Goal: Navigation & Orientation: Find specific page/section

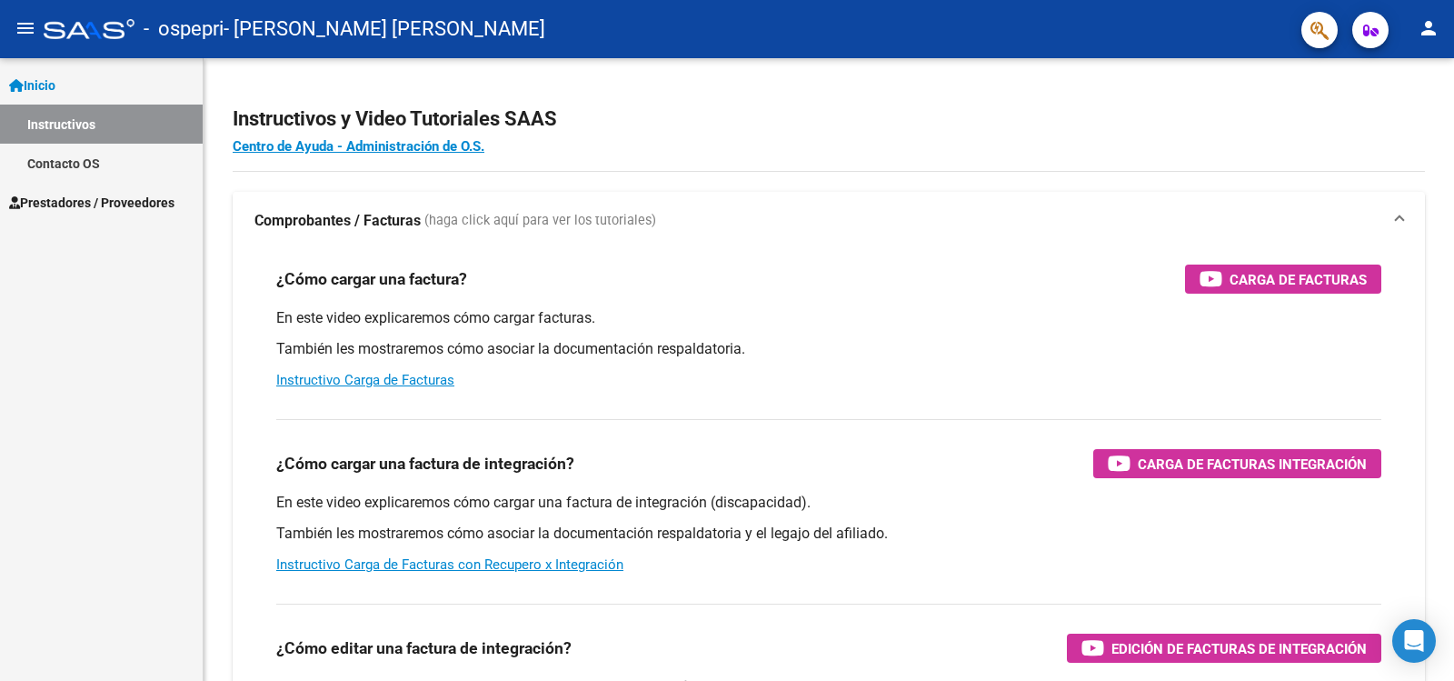
click at [44, 80] on span "Inicio" at bounding box center [32, 85] width 46 height 20
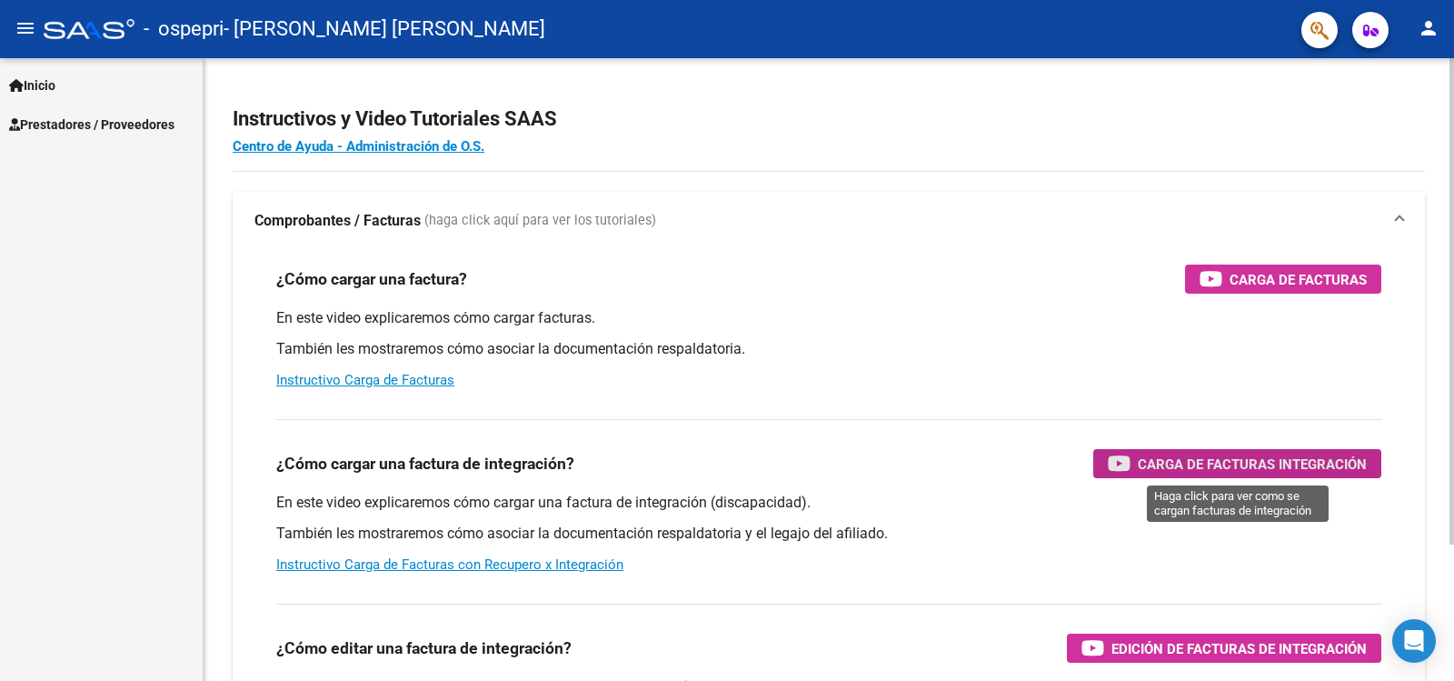
click at [1284, 464] on span "Carga de Facturas Integración" at bounding box center [1252, 464] width 229 height 23
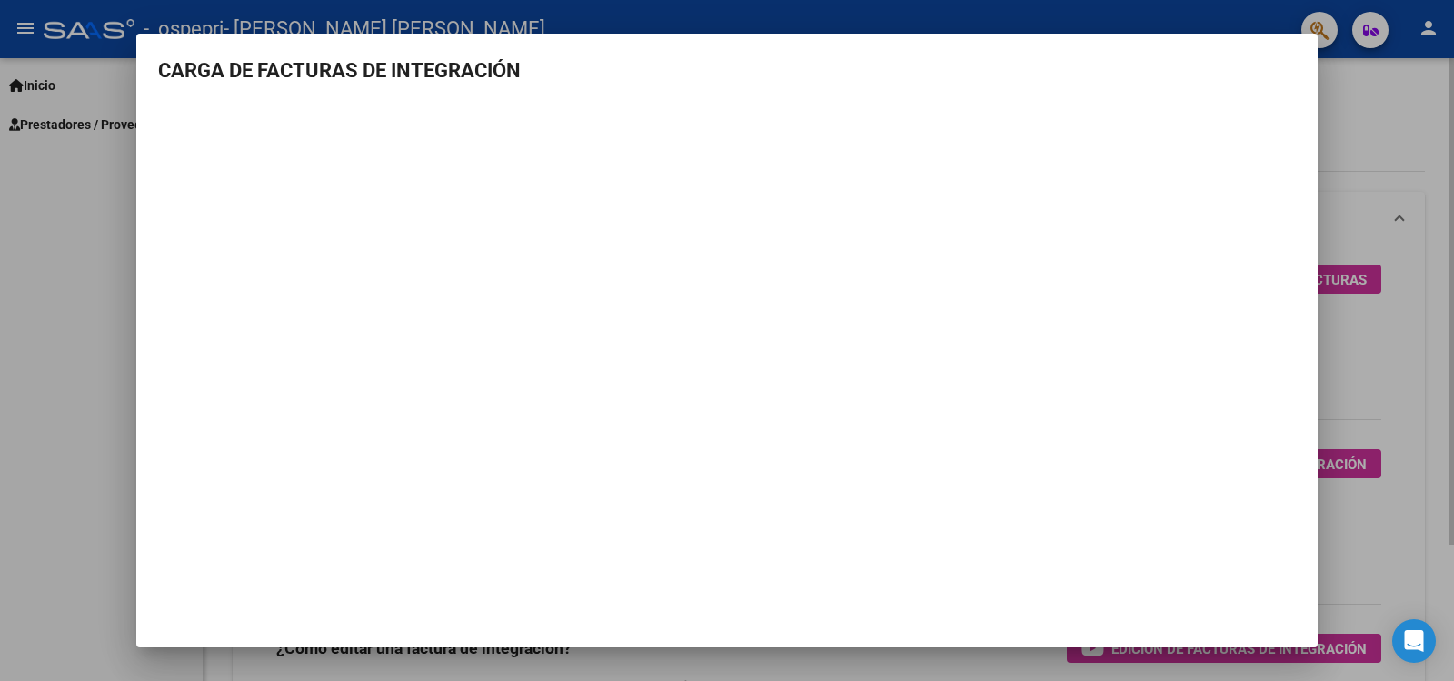
click at [1368, 111] on div at bounding box center [727, 340] width 1454 height 681
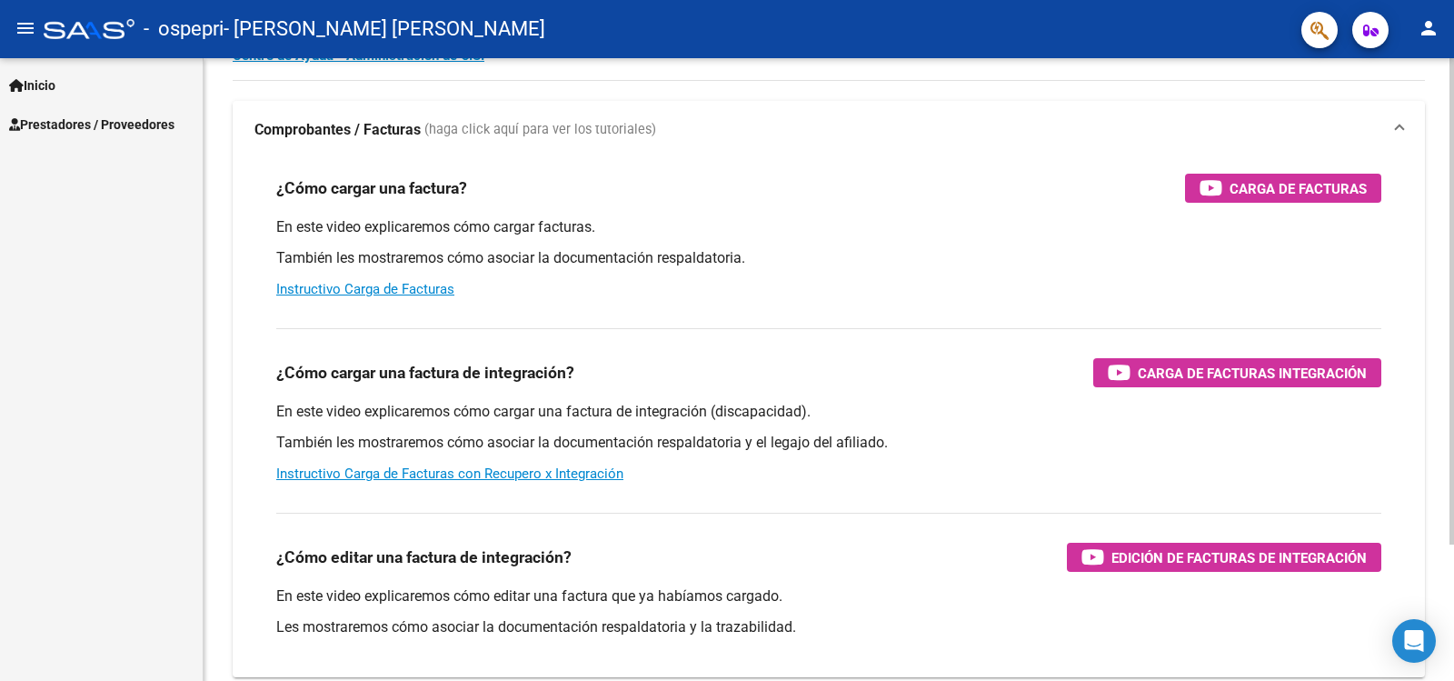
scroll to position [175, 0]
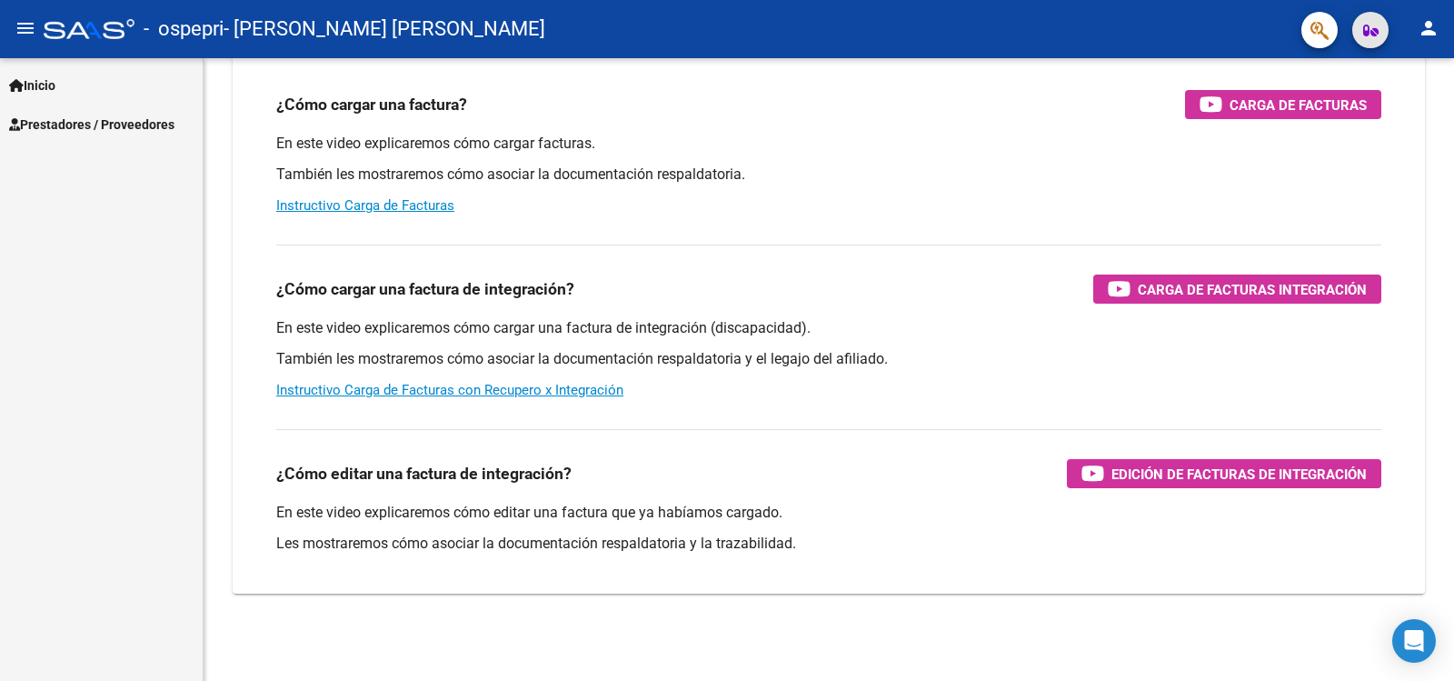
click at [1371, 32] on icon "button" at bounding box center [1370, 31] width 15 height 14
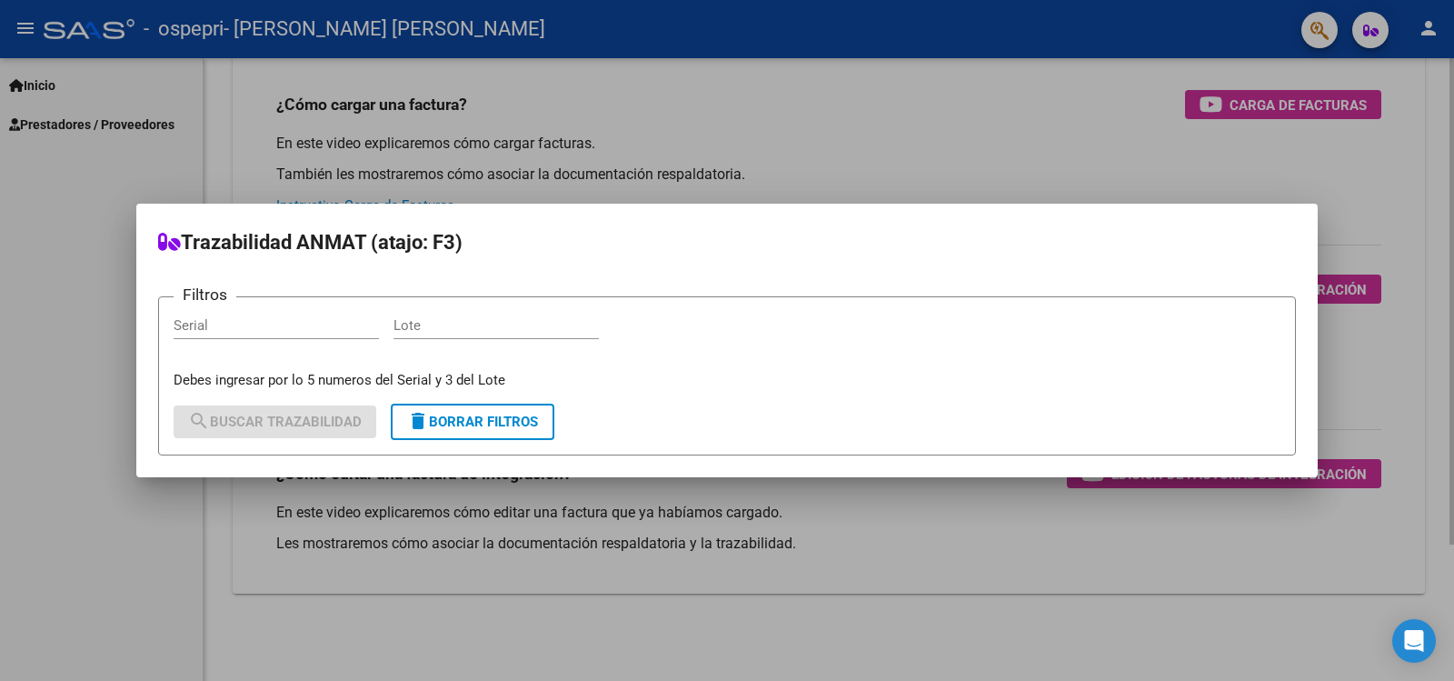
drag, startPoint x: 993, startPoint y: 136, endPoint x: 1024, endPoint y: 134, distance: 31.0
click at [999, 134] on div at bounding box center [727, 340] width 1454 height 681
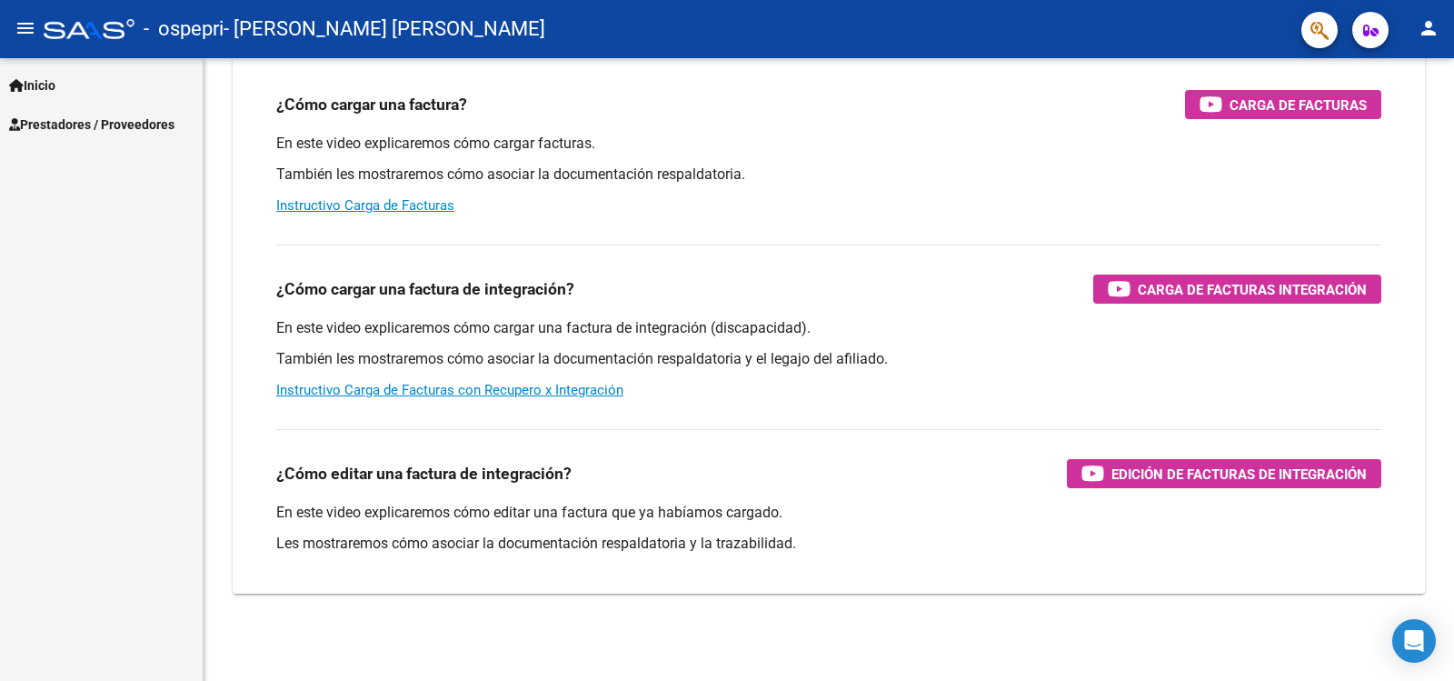
click at [1417, 19] on button "person" at bounding box center [1429, 29] width 36 height 36
click at [1026, 103] on div at bounding box center [727, 340] width 1454 height 681
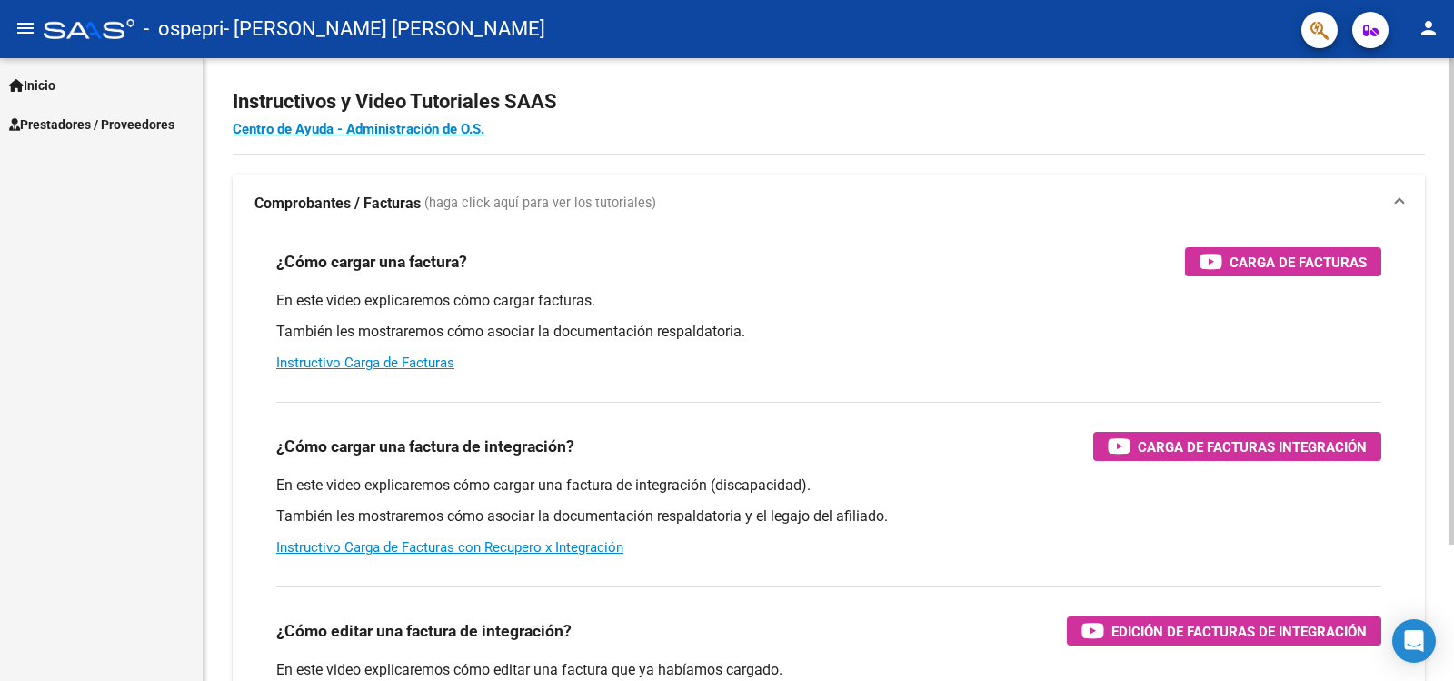
scroll to position [0, 0]
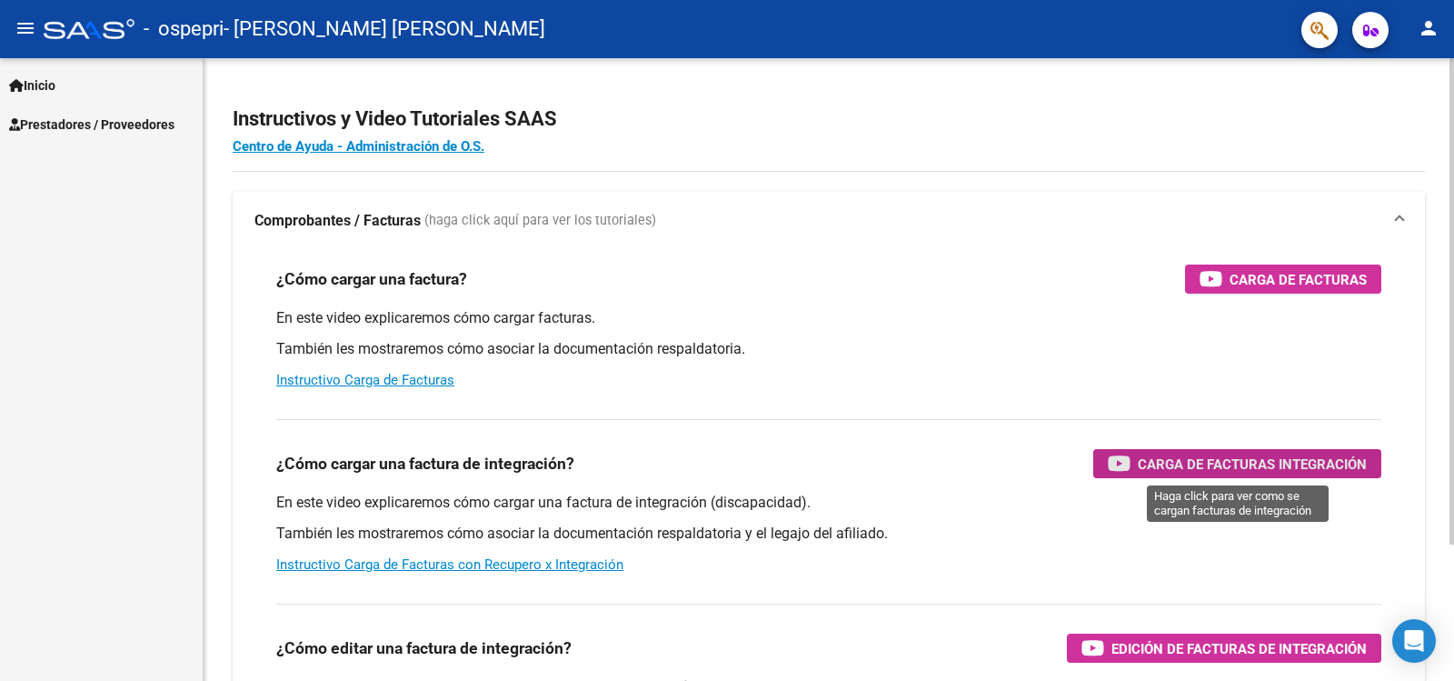
click at [1233, 463] on span "Carga de Facturas Integración" at bounding box center [1252, 464] width 229 height 23
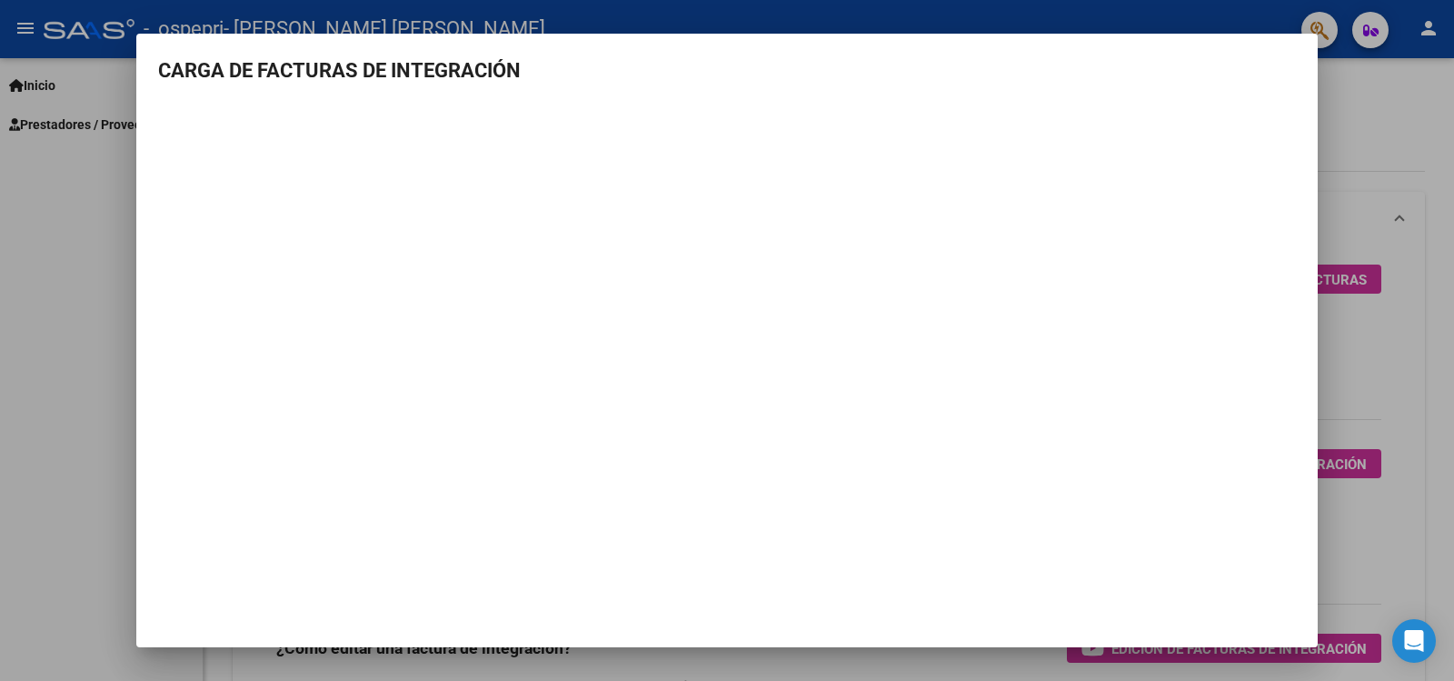
click at [73, 275] on div at bounding box center [727, 340] width 1454 height 681
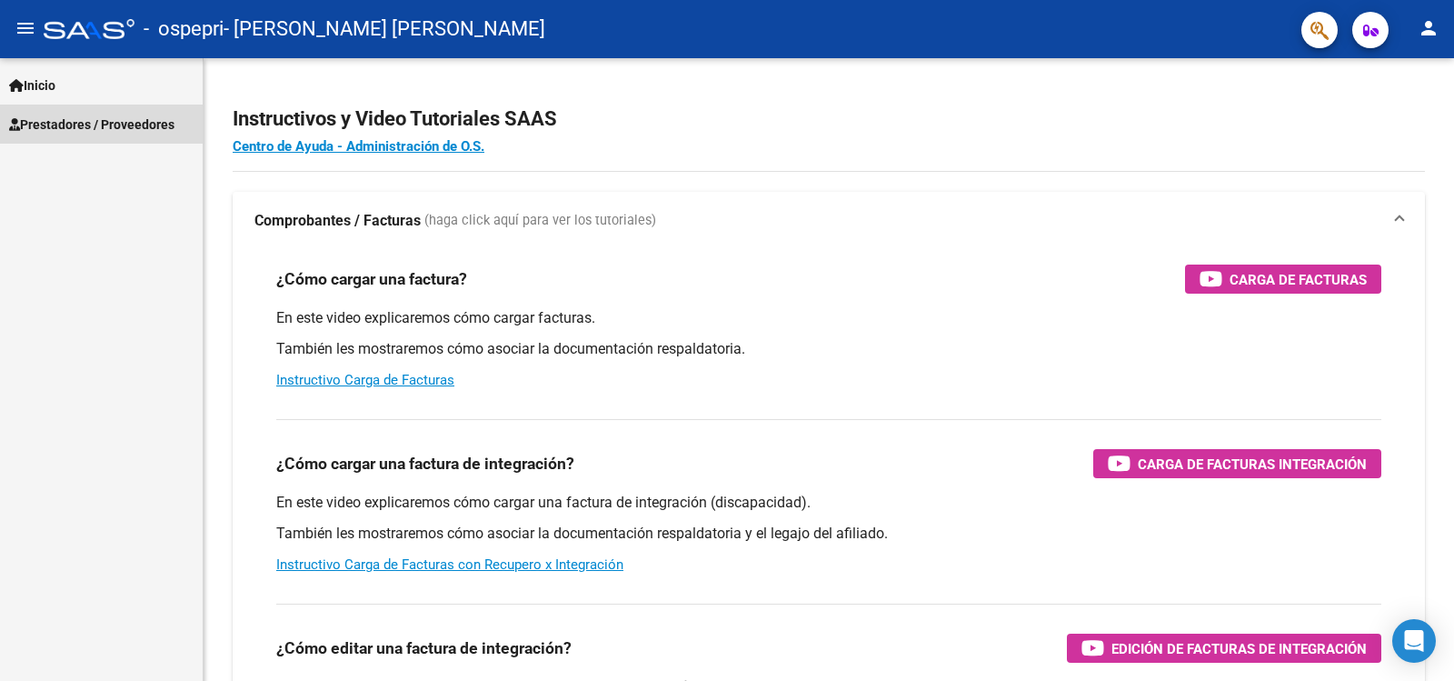
click at [65, 125] on span "Prestadores / Proveedores" at bounding box center [91, 125] width 165 height 20
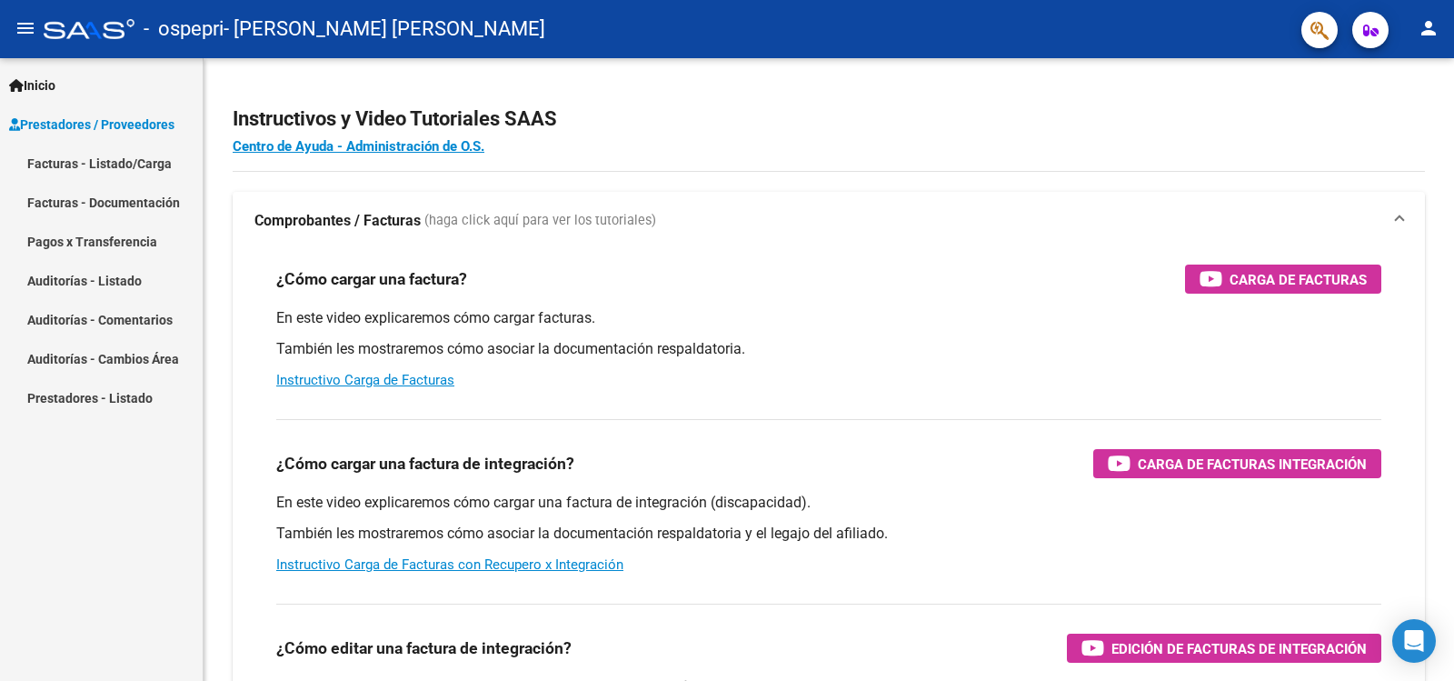
click at [117, 317] on link "Auditorías - Comentarios" at bounding box center [101, 319] width 203 height 39
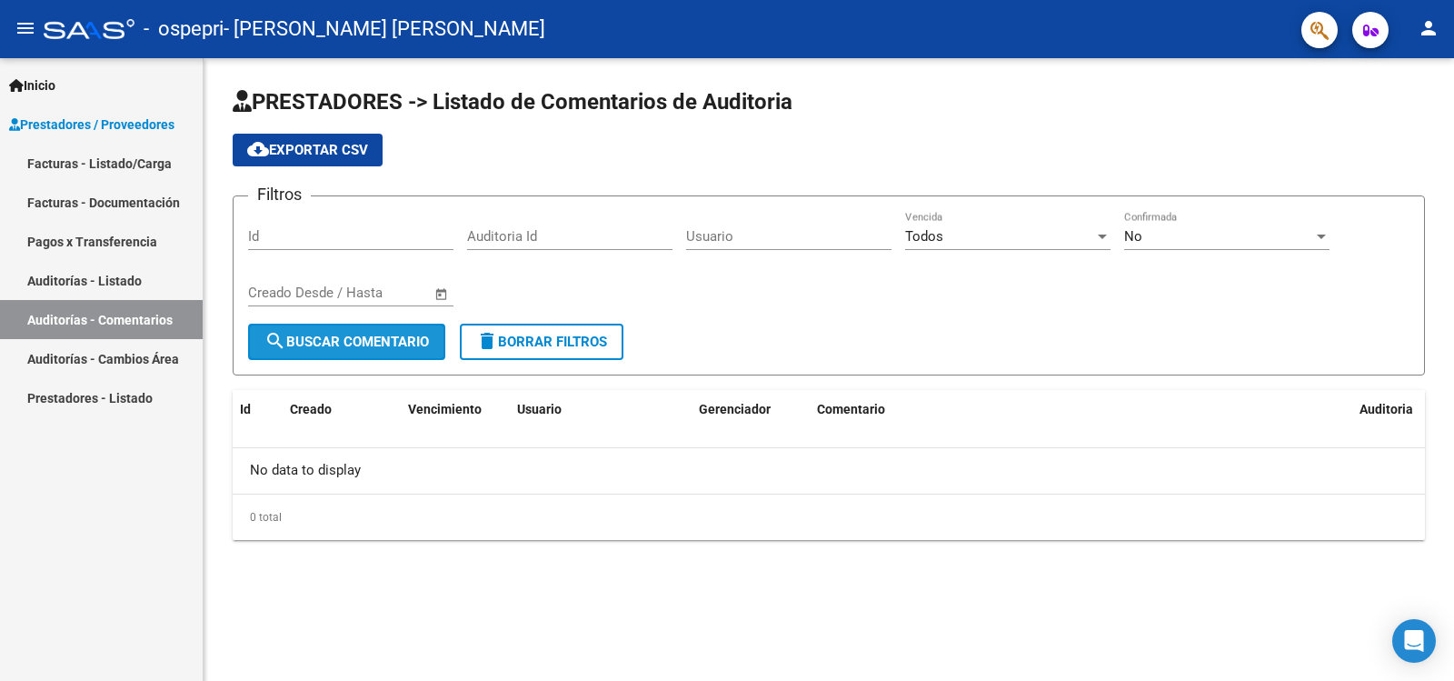
click at [349, 337] on span "search Buscar Comentario" at bounding box center [346, 342] width 165 height 16
click at [61, 164] on link "Facturas - Listado/Carga" at bounding box center [101, 163] width 203 height 39
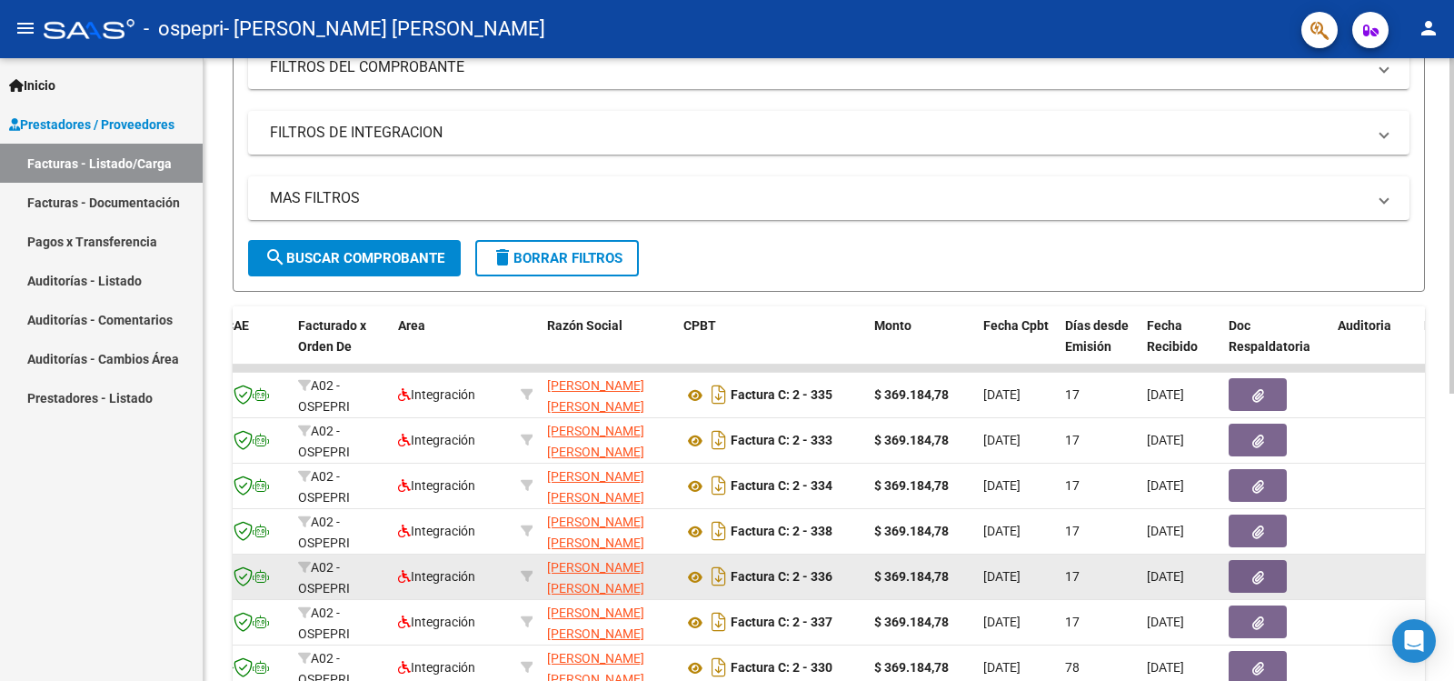
scroll to position [261, 0]
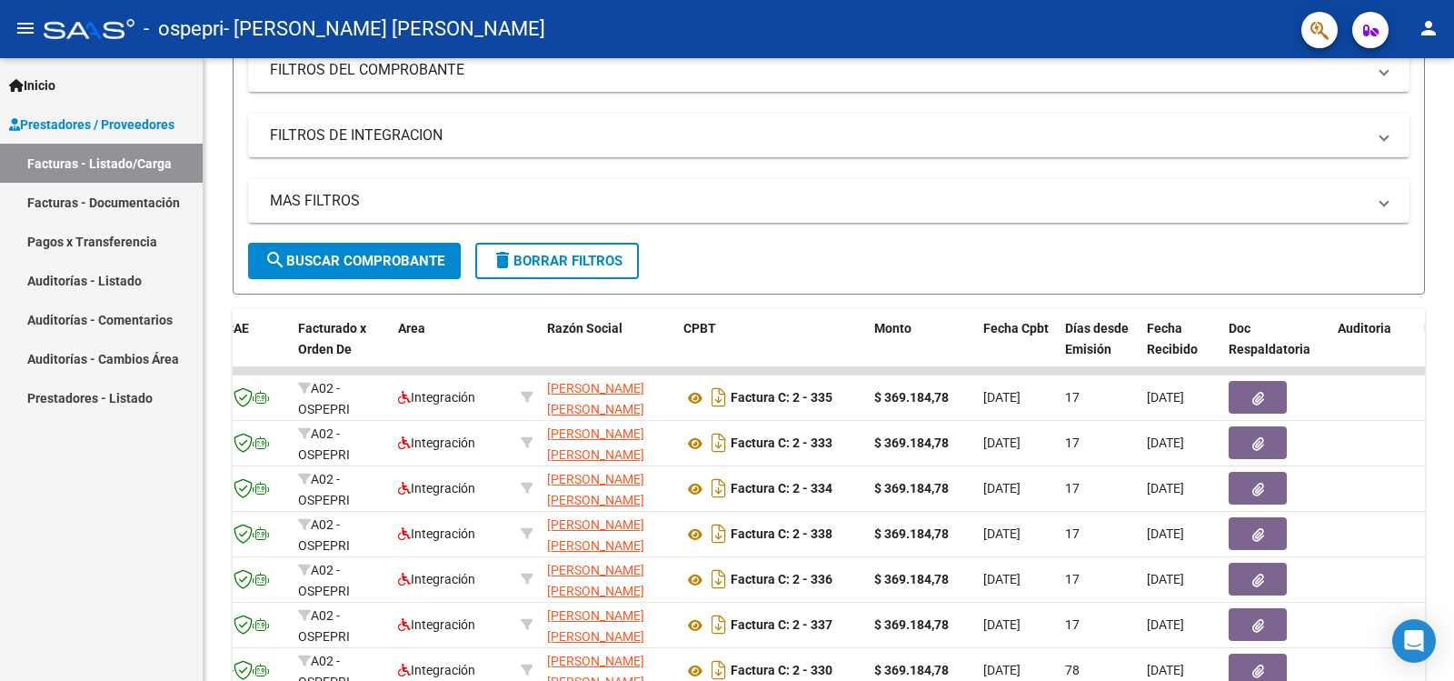
click at [115, 207] on link "Facturas - Documentación" at bounding box center [101, 202] width 203 height 39
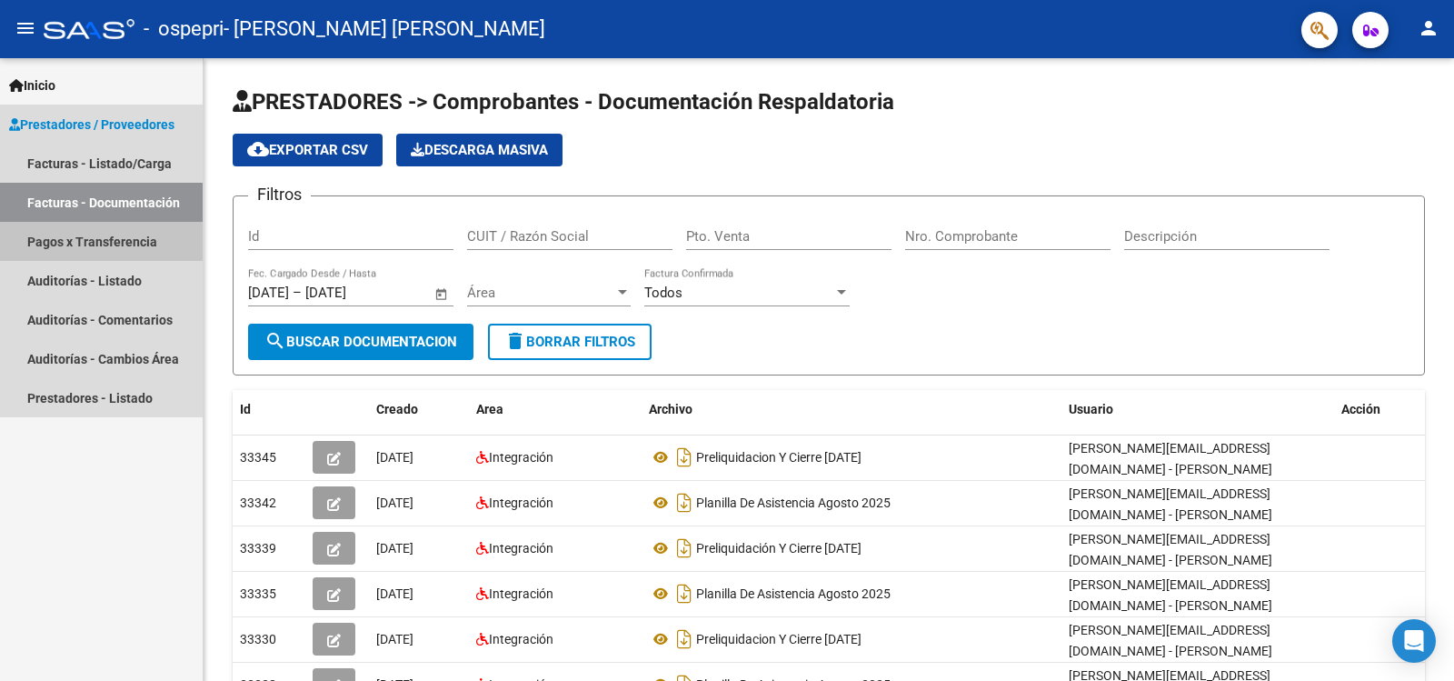
click at [124, 241] on link "Pagos x Transferencia" at bounding box center [101, 241] width 203 height 39
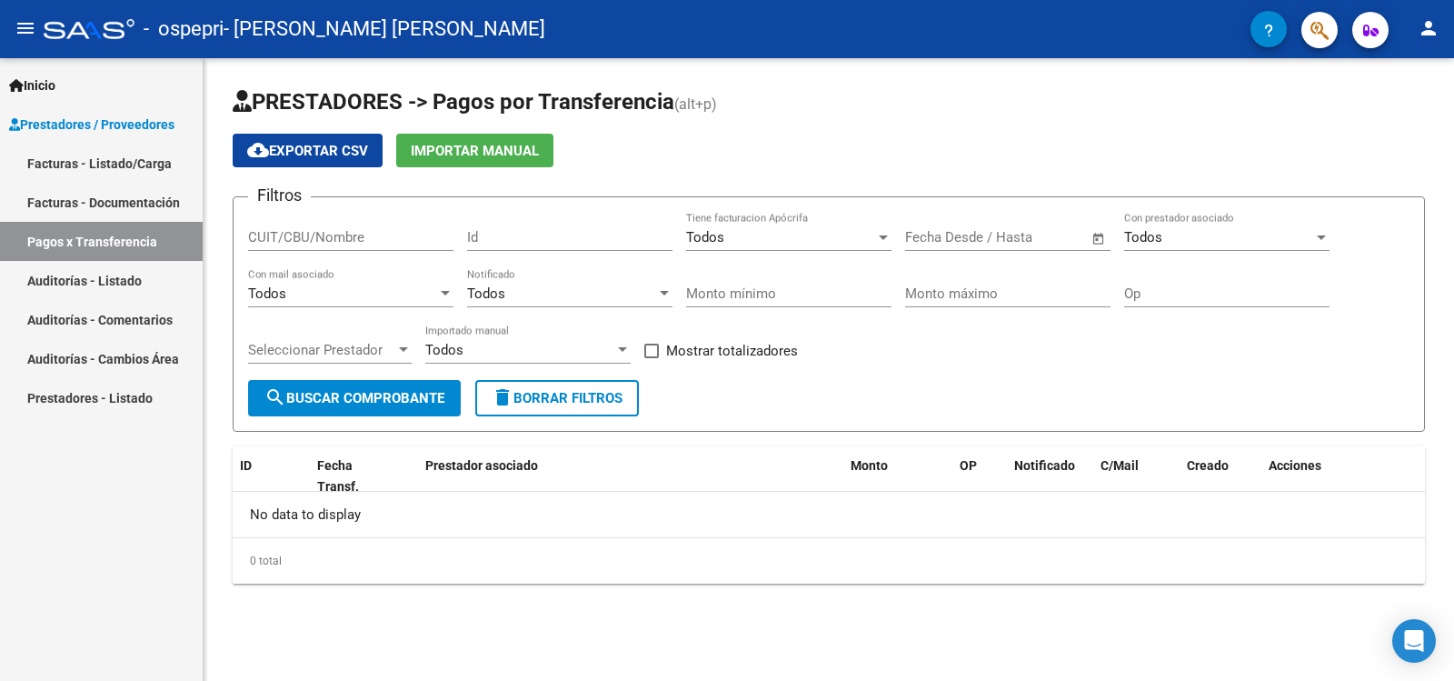
click at [57, 282] on link "Auditorías - Listado" at bounding box center [101, 280] width 203 height 39
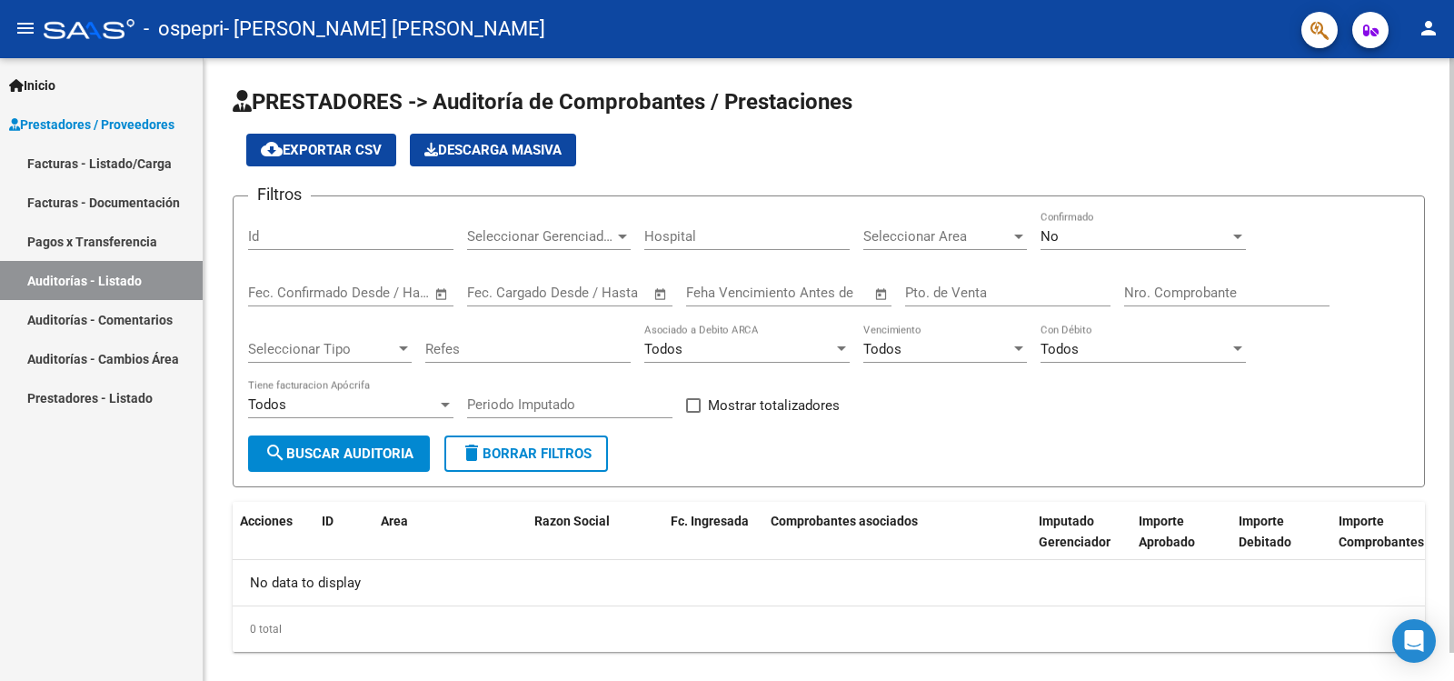
scroll to position [29, 0]
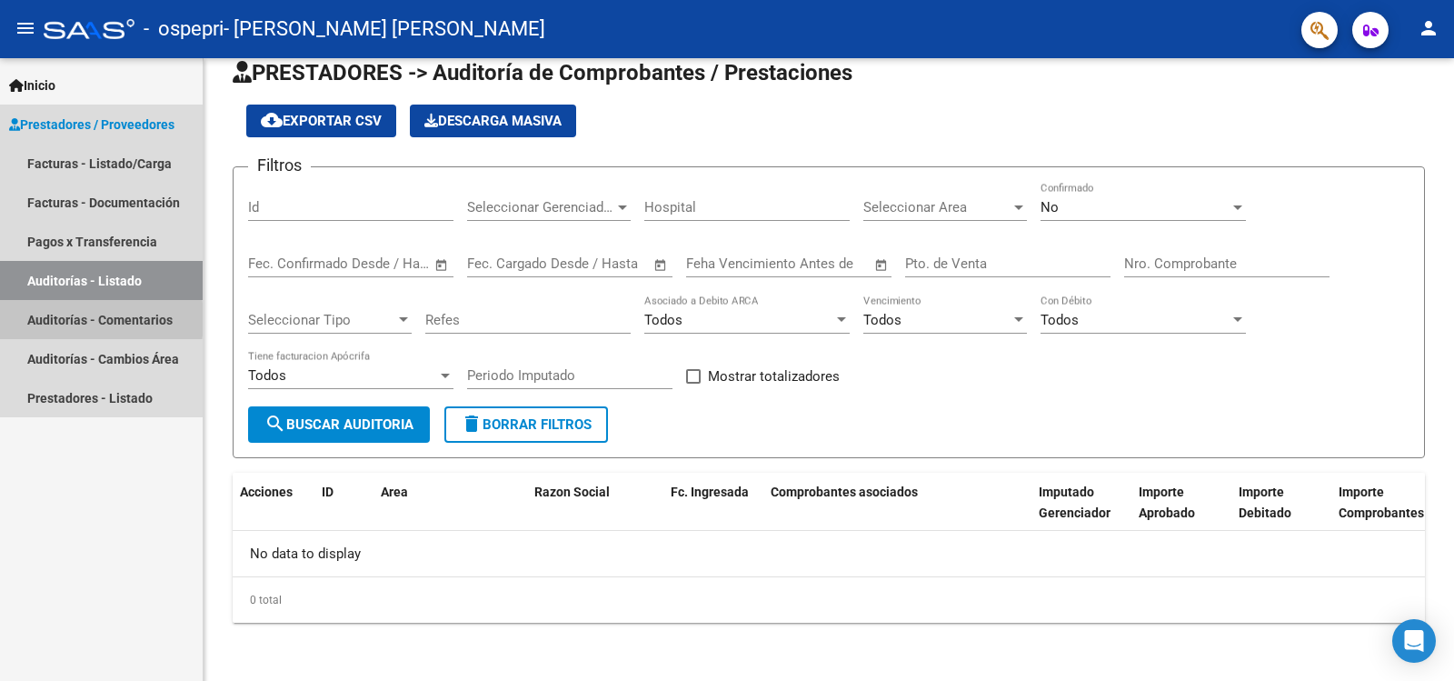
click at [50, 319] on link "Auditorías - Comentarios" at bounding box center [101, 319] width 203 height 39
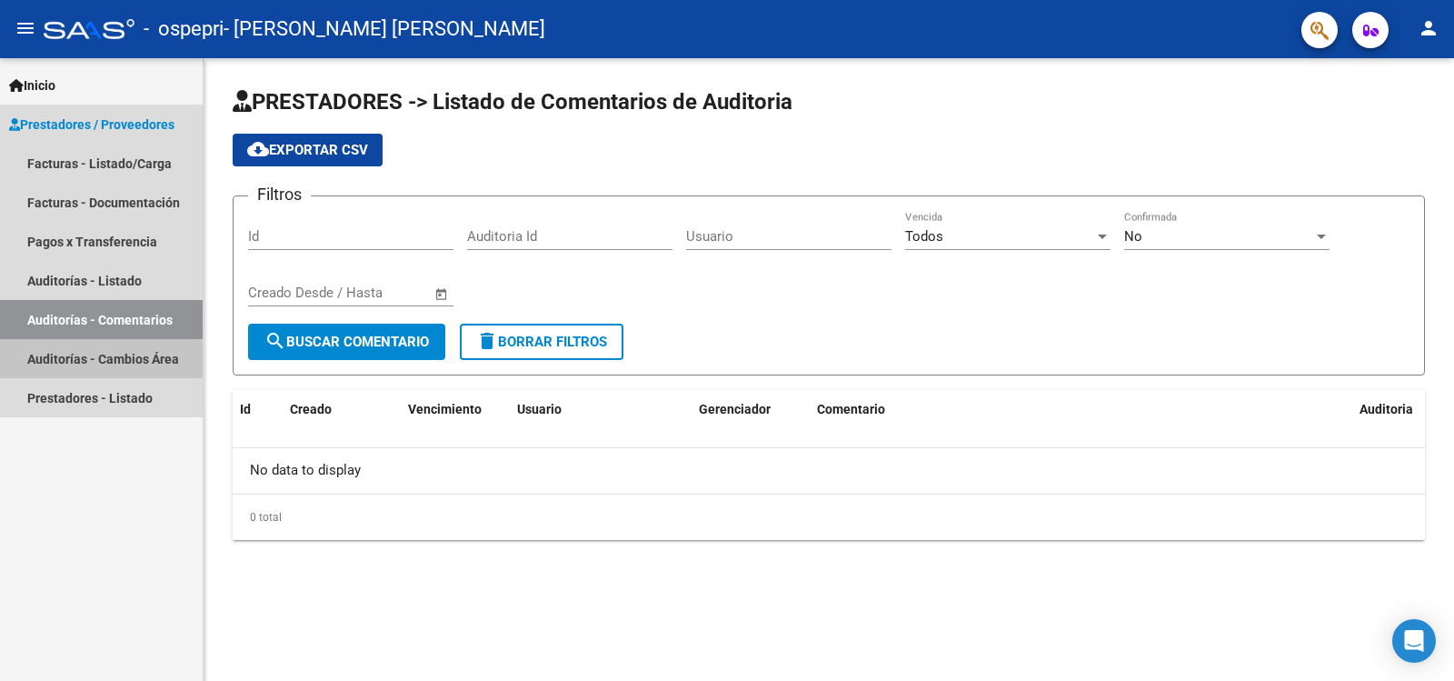
click at [72, 363] on link "Auditorías - Cambios Área" at bounding box center [101, 358] width 203 height 39
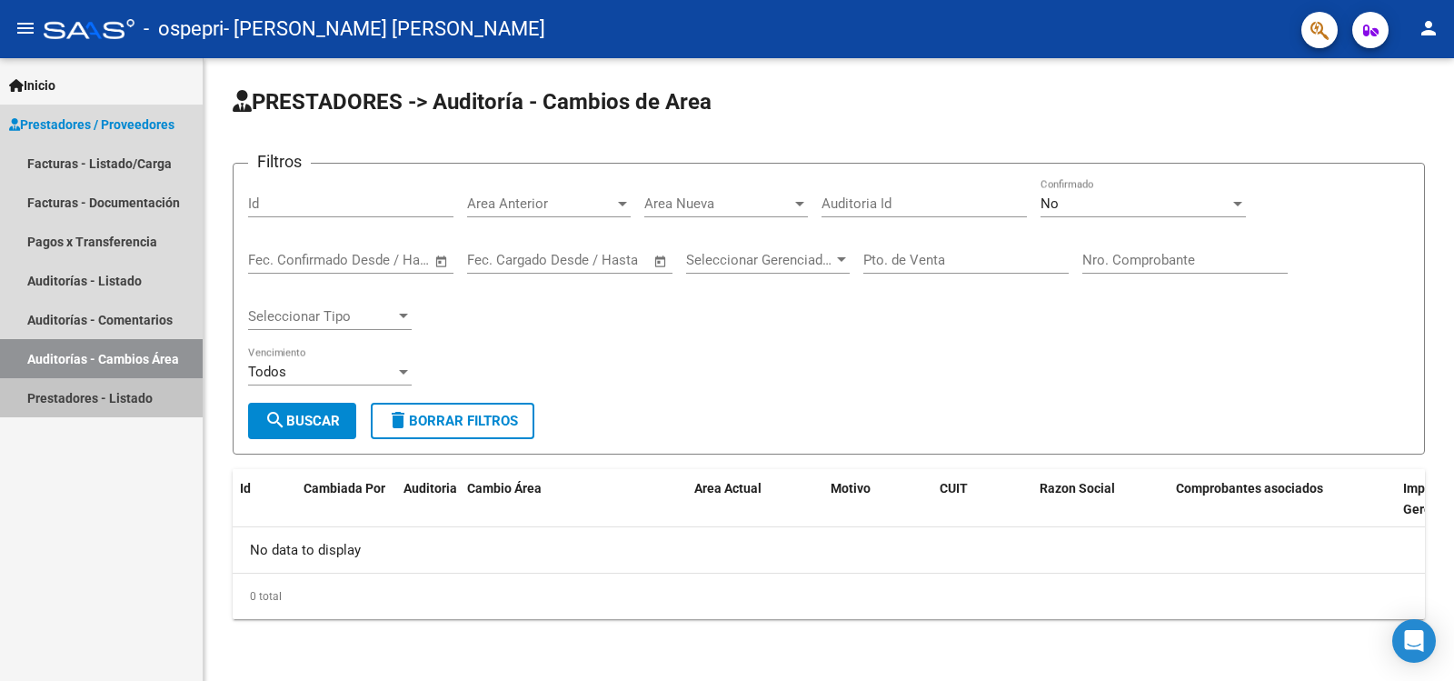
click at [58, 396] on link "Prestadores - Listado" at bounding box center [101, 397] width 203 height 39
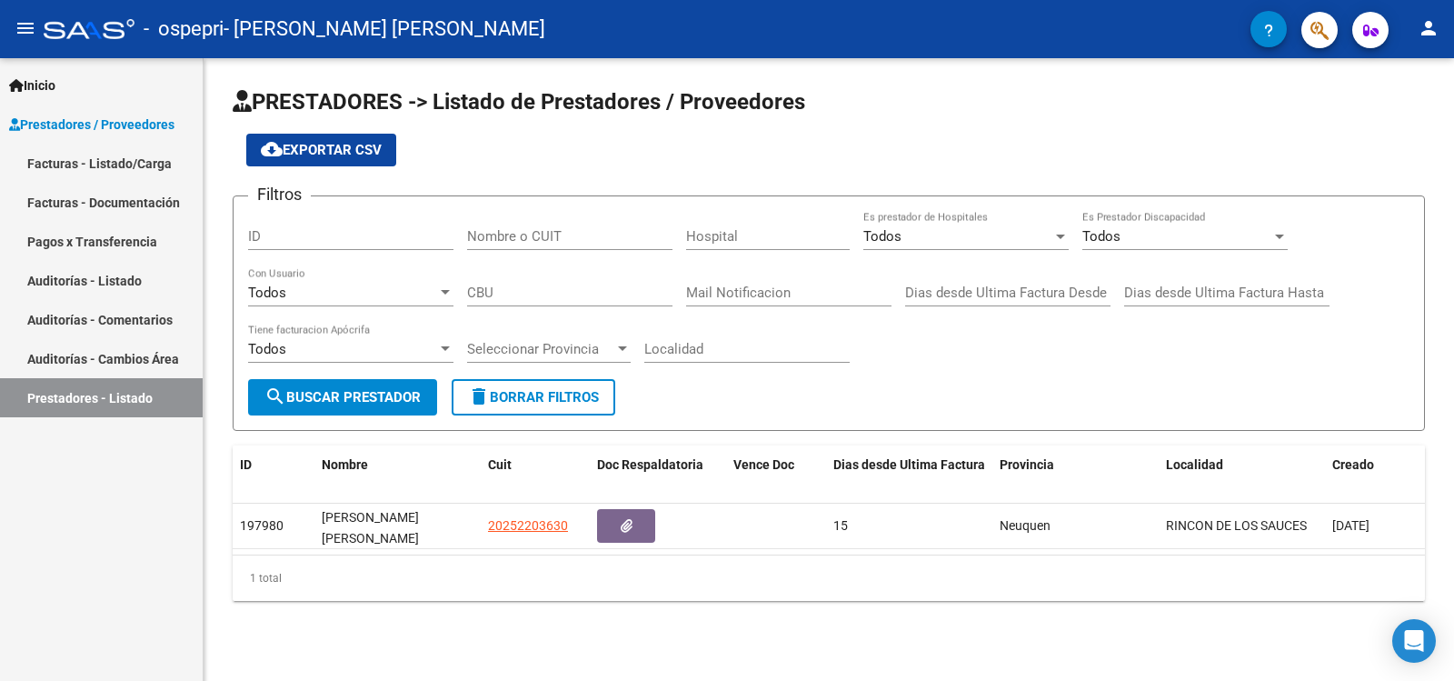
click at [44, 81] on span "Inicio" at bounding box center [32, 85] width 46 height 20
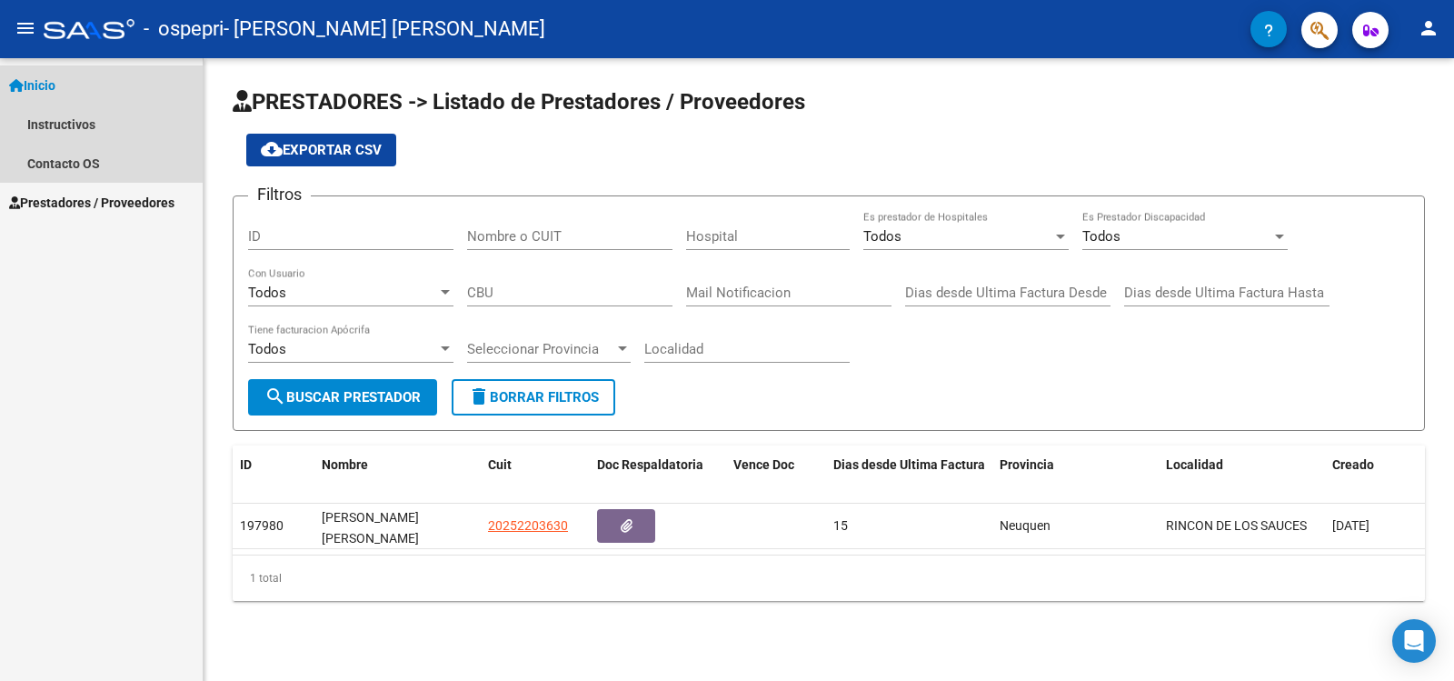
click at [50, 75] on span "Inicio" at bounding box center [32, 85] width 46 height 20
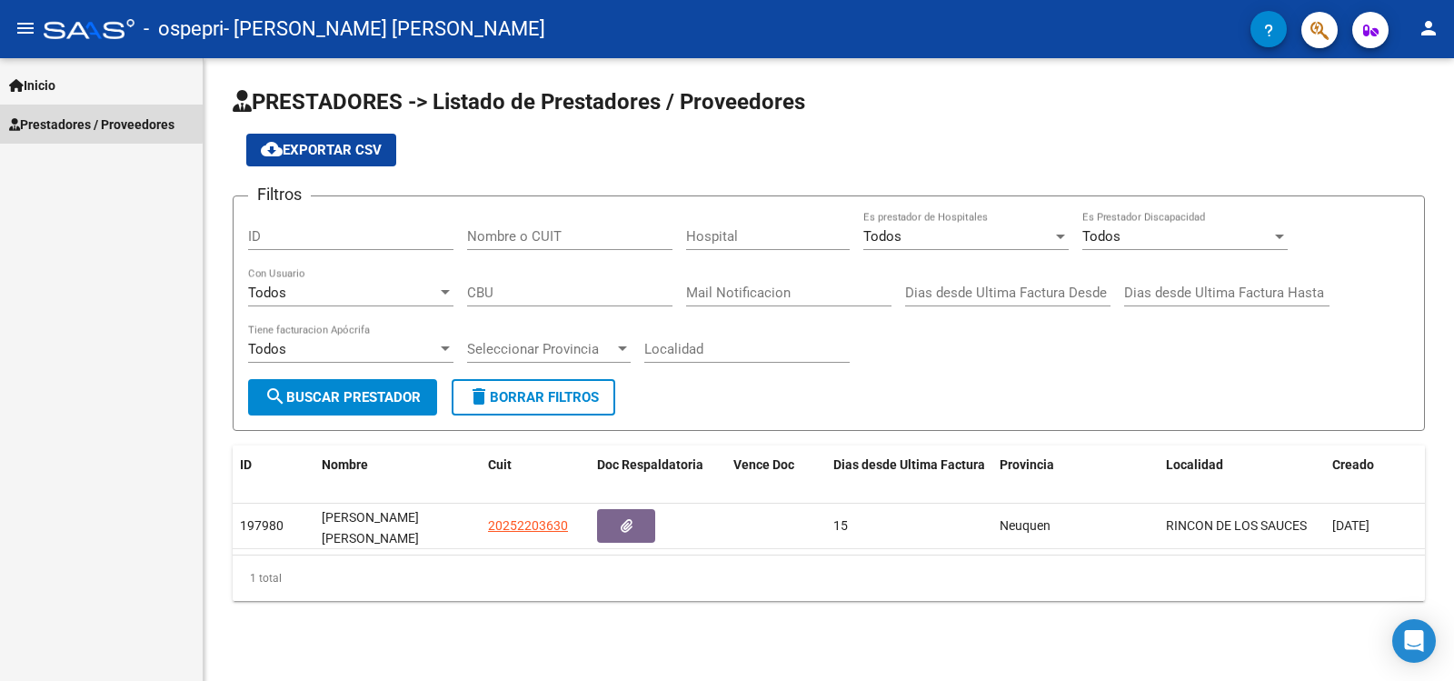
click at [70, 121] on span "Prestadores / Proveedores" at bounding box center [91, 125] width 165 height 20
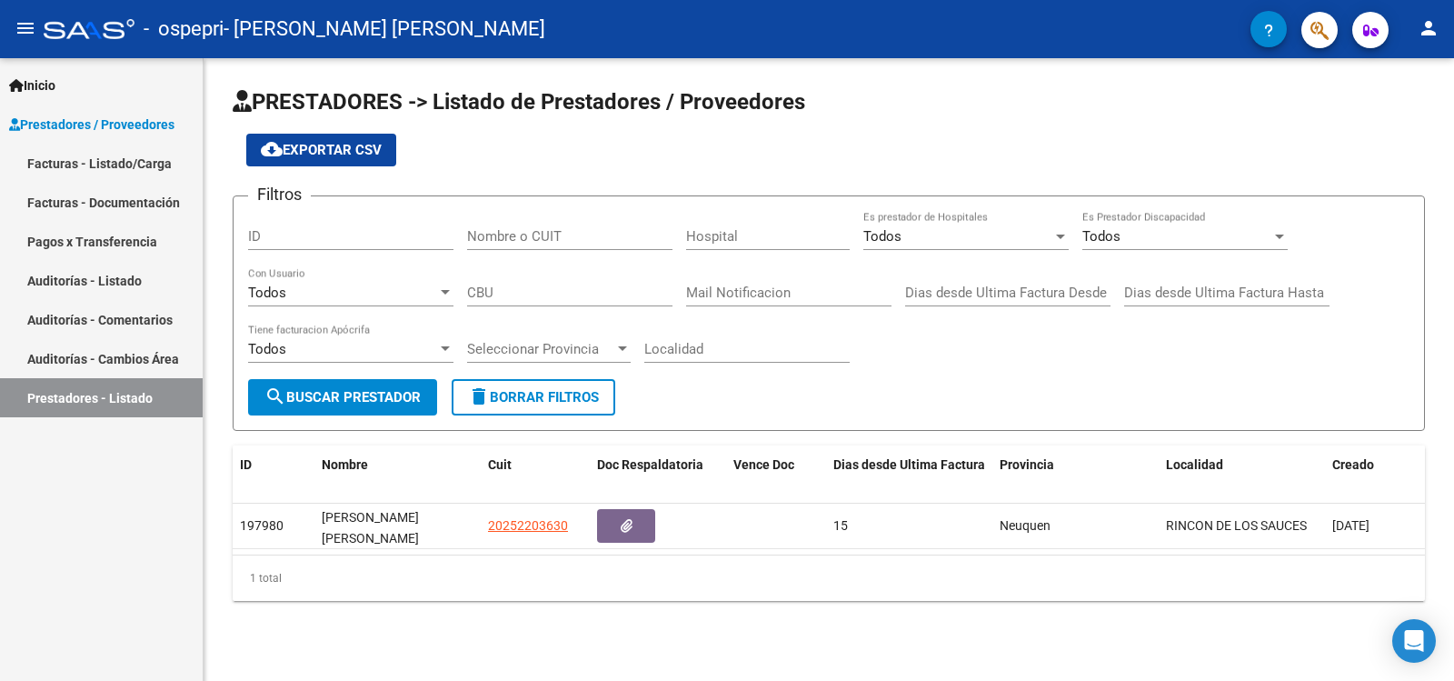
click at [68, 166] on link "Facturas - Listado/Carga" at bounding box center [101, 163] width 203 height 39
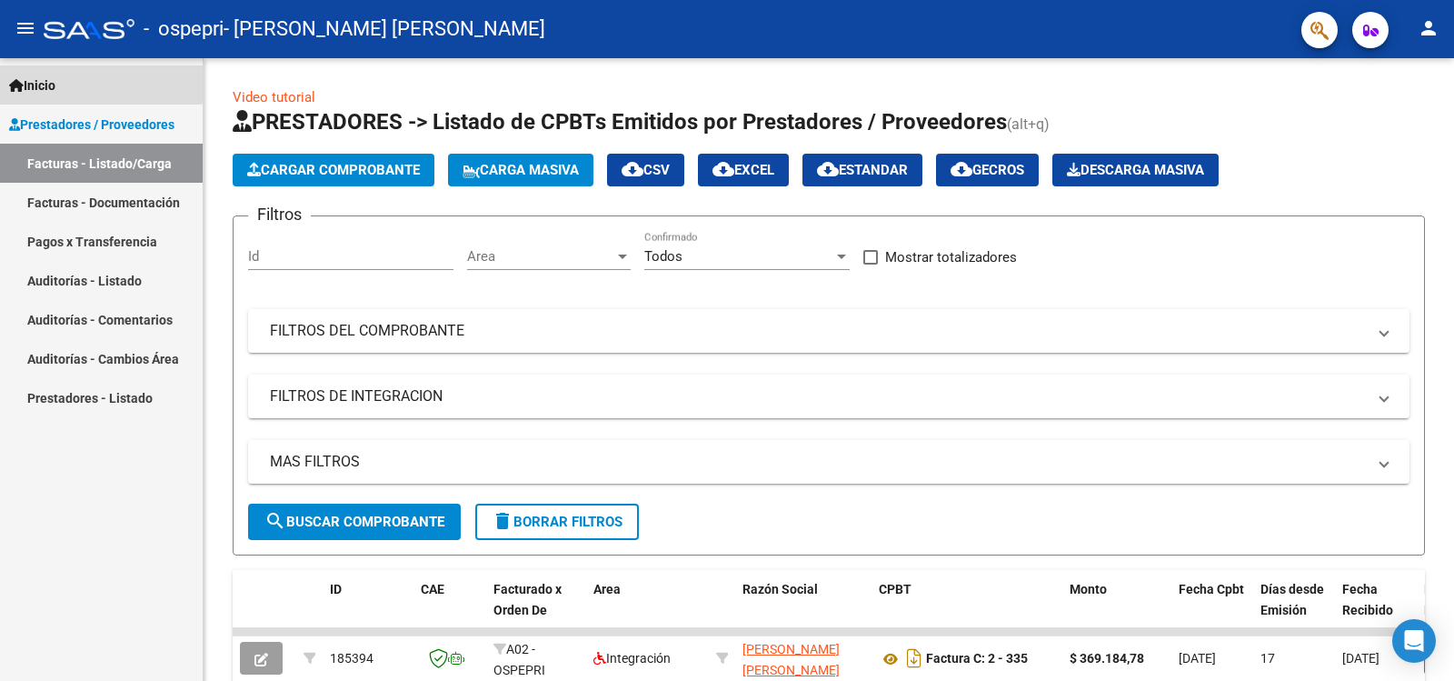
click at [47, 78] on span "Inicio" at bounding box center [32, 85] width 46 height 20
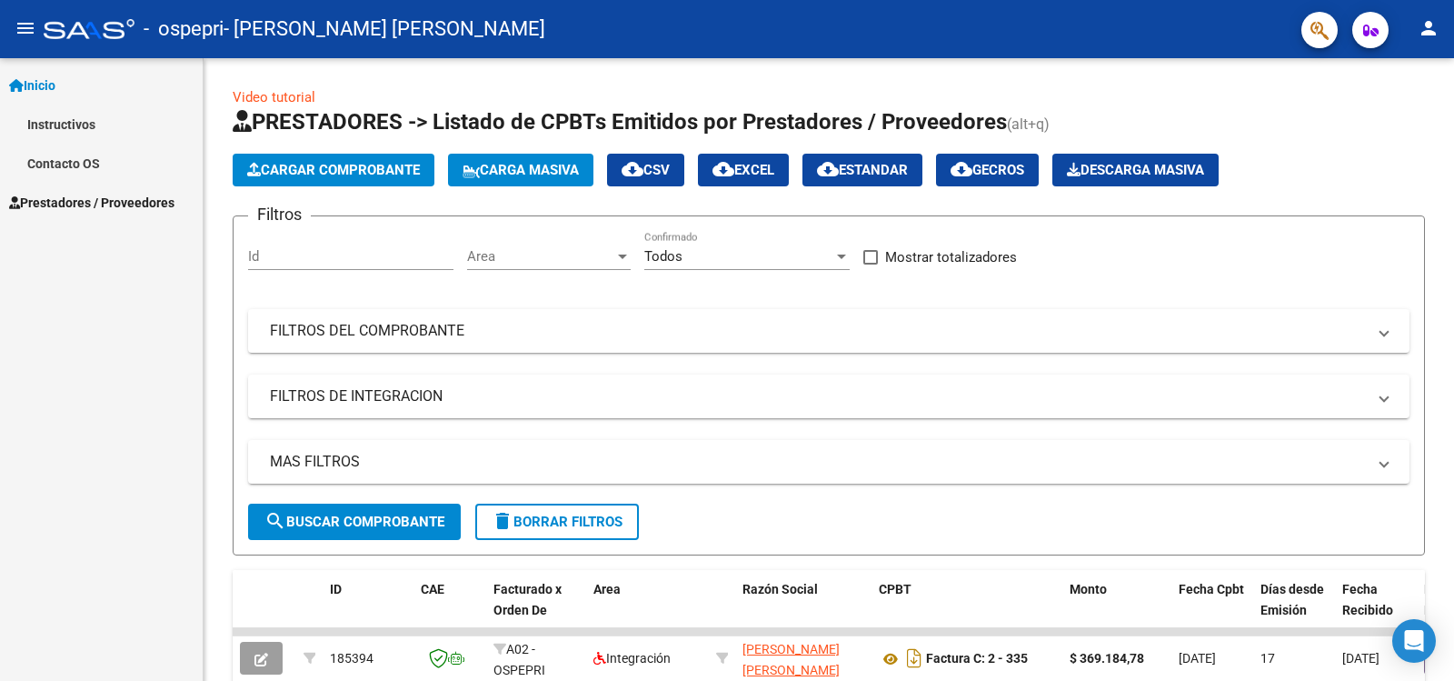
click at [47, 78] on span "Inicio" at bounding box center [32, 85] width 46 height 20
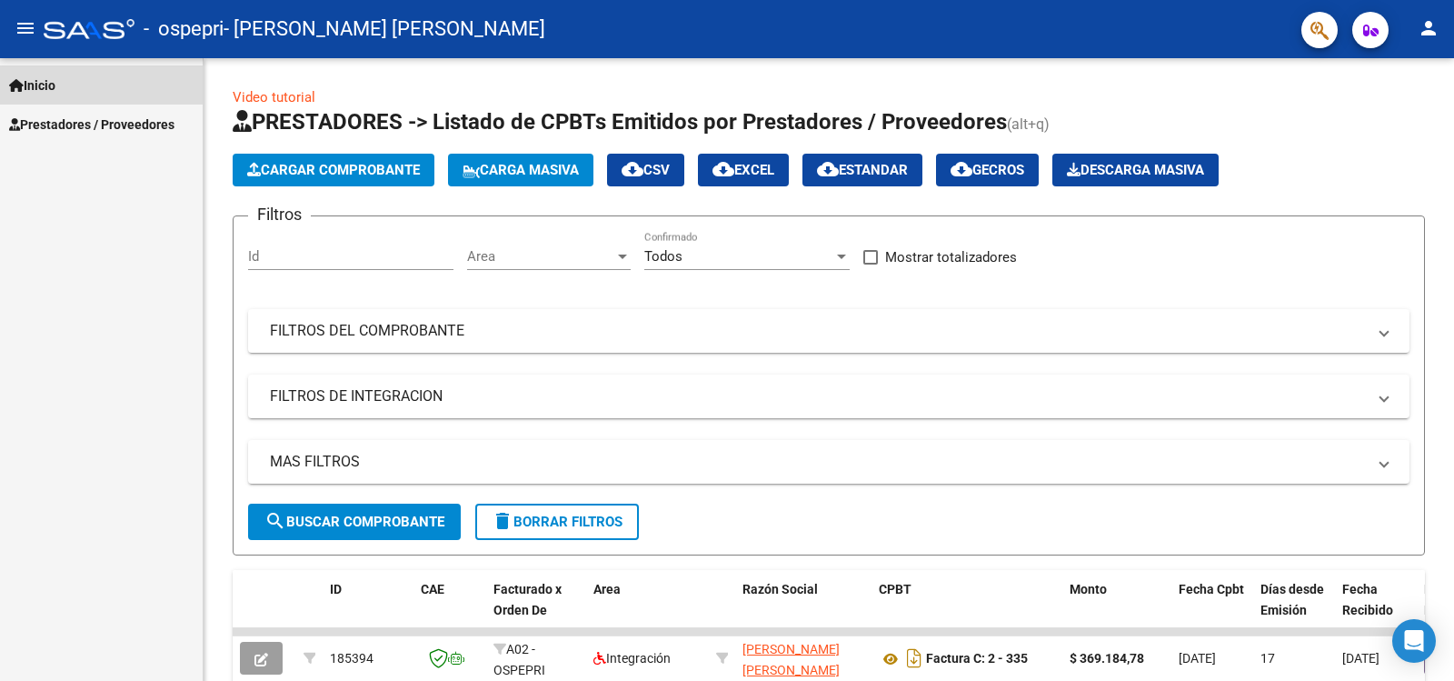
click at [47, 78] on span "Inicio" at bounding box center [32, 85] width 46 height 20
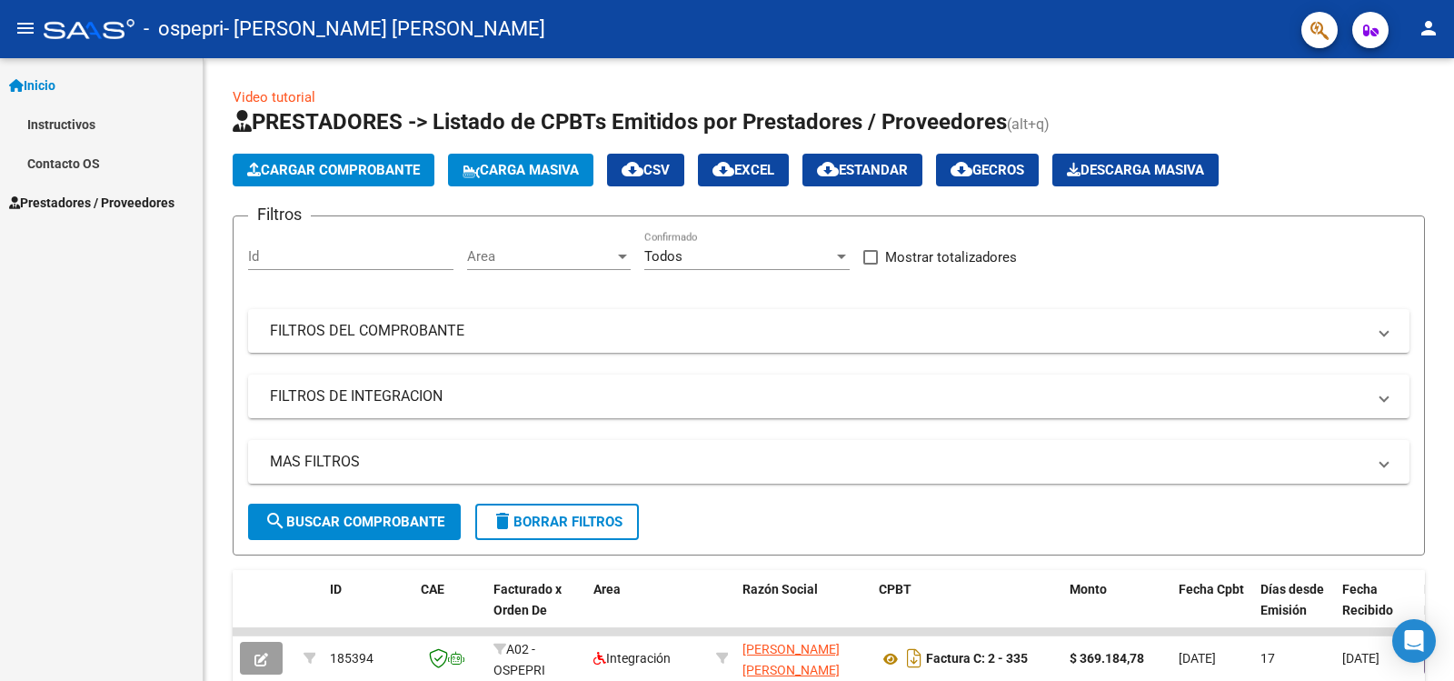
click at [47, 202] on span "Prestadores / Proveedores" at bounding box center [91, 203] width 165 height 20
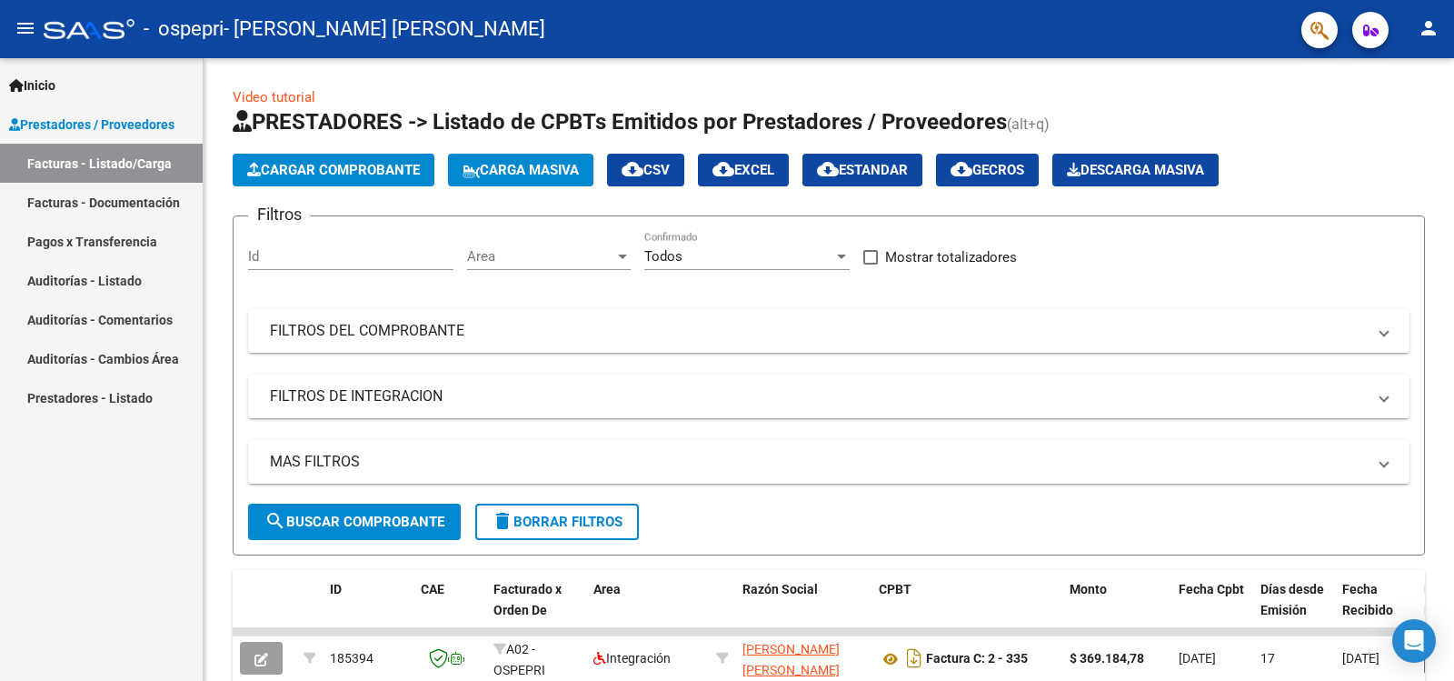
click at [15, 29] on mat-icon "menu" at bounding box center [26, 28] width 22 height 22
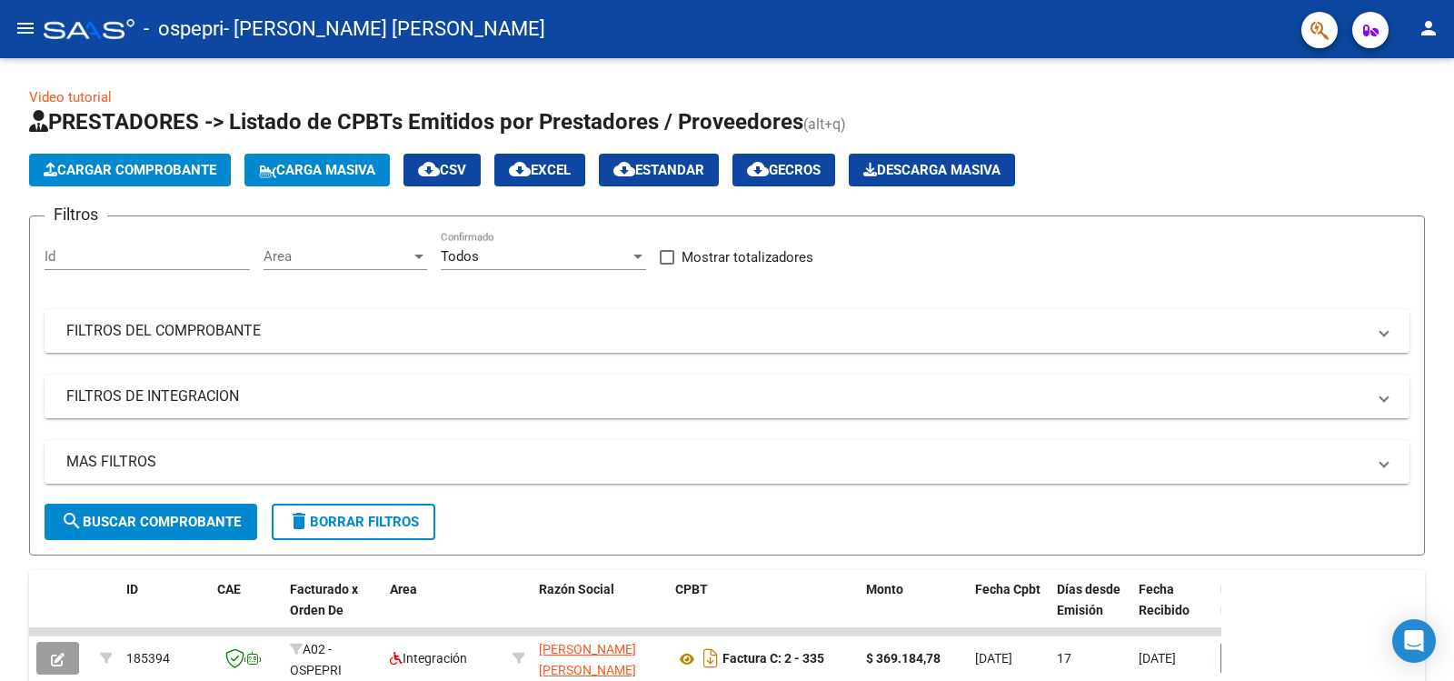
click at [15, 29] on mat-icon "menu" at bounding box center [26, 28] width 22 height 22
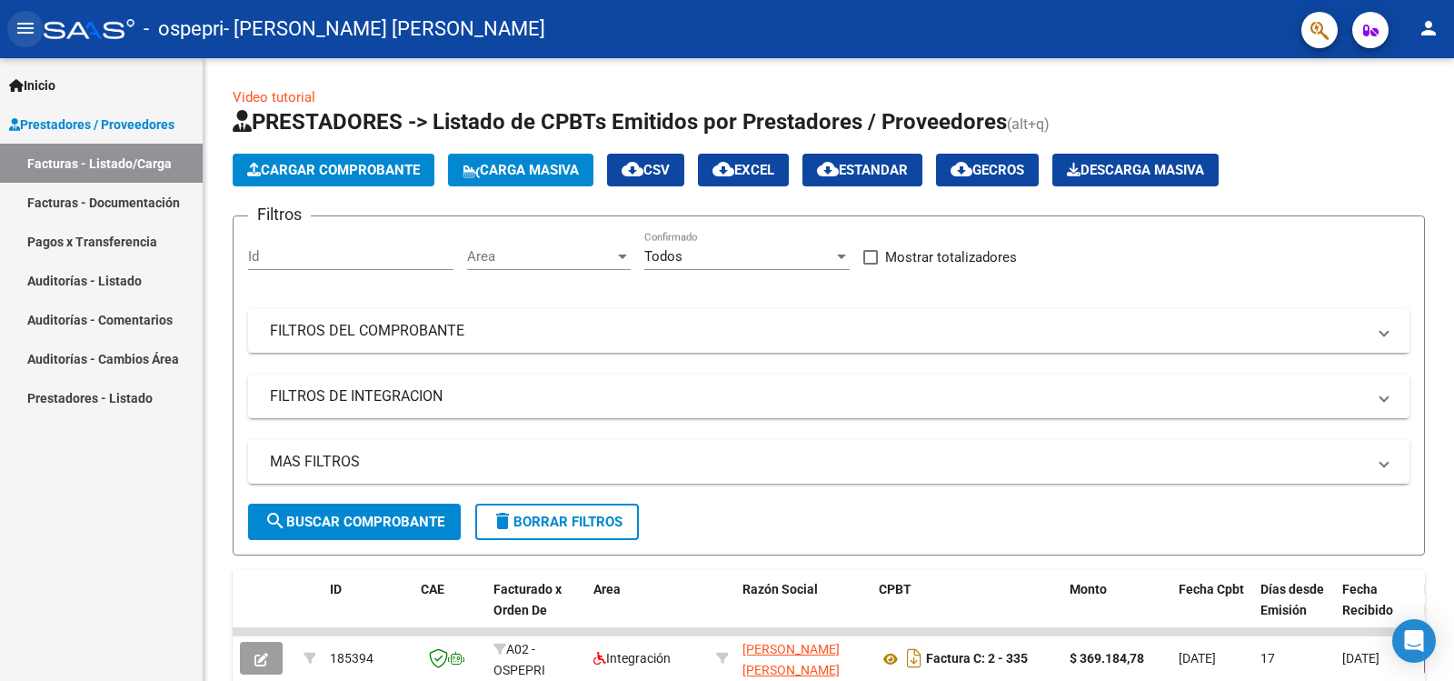
click at [15, 29] on mat-icon "menu" at bounding box center [26, 28] width 22 height 22
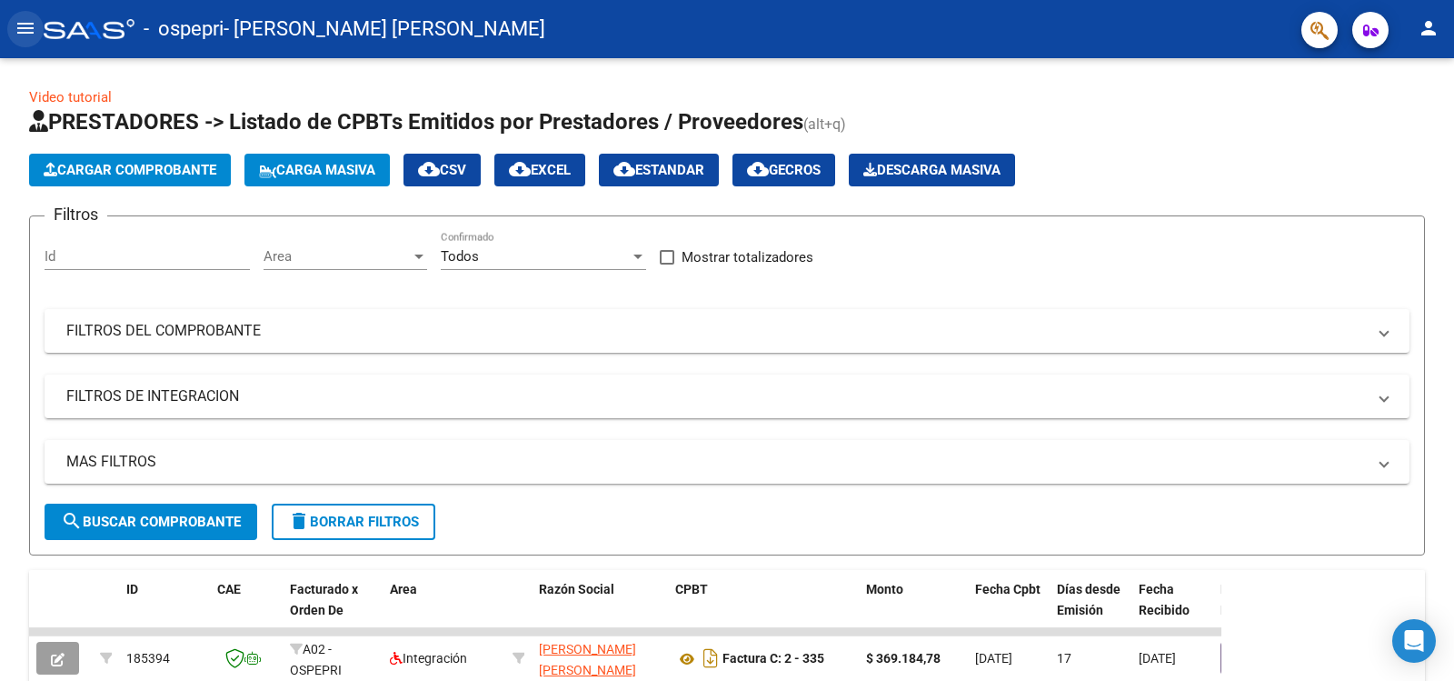
click at [18, 28] on mat-icon "menu" at bounding box center [26, 28] width 22 height 22
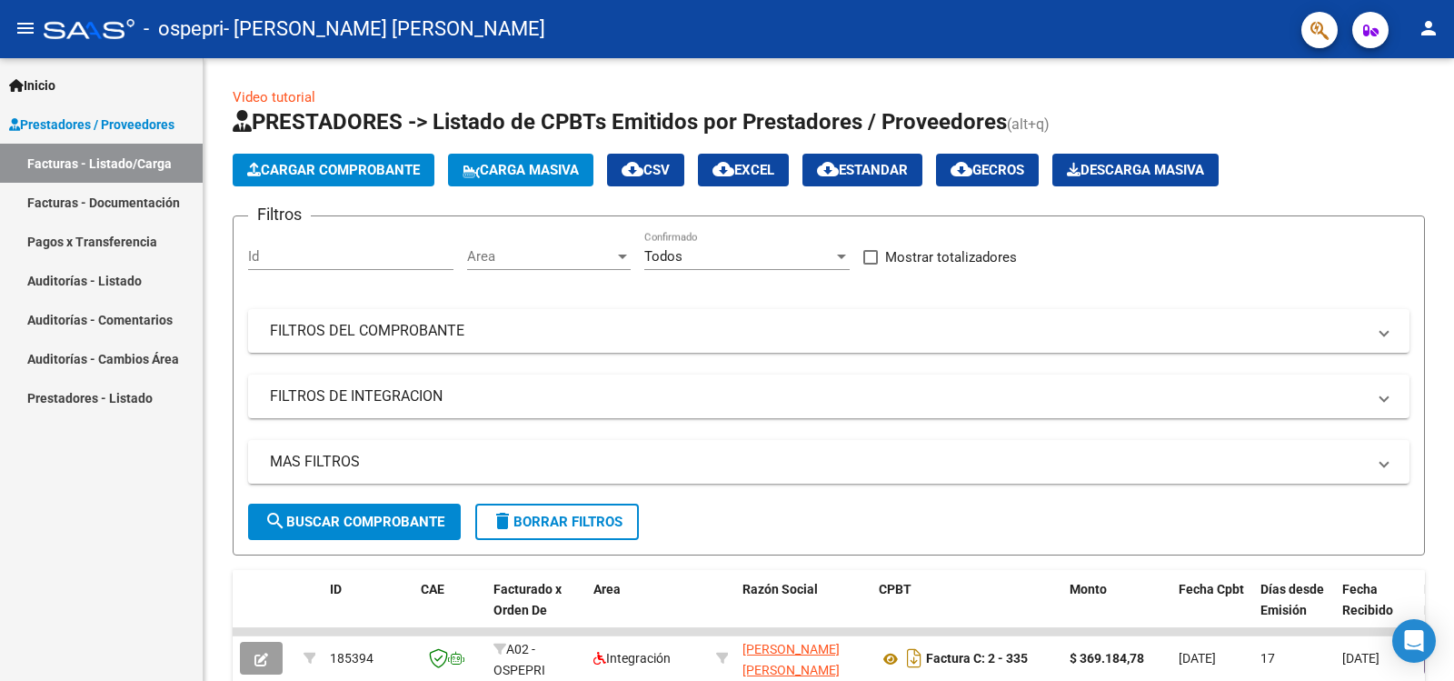
click at [9, 85] on icon at bounding box center [16, 85] width 15 height 13
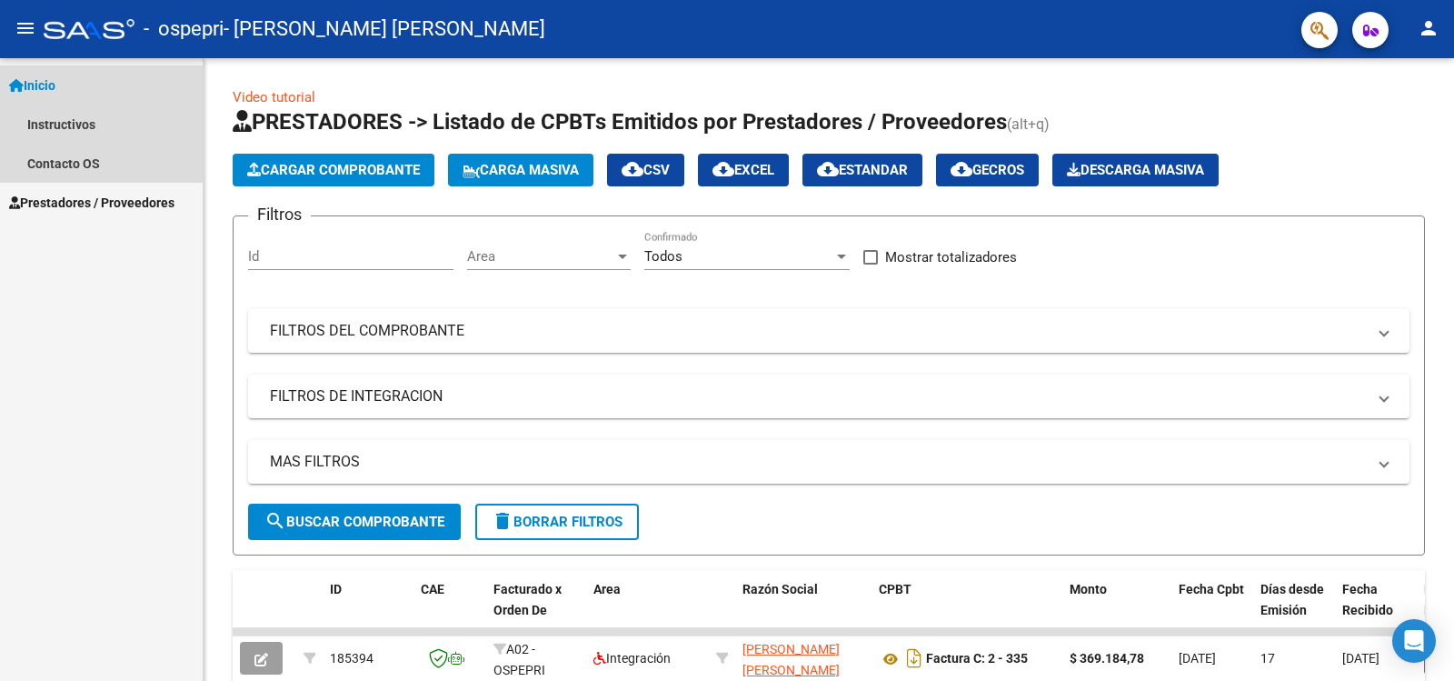
click at [60, 100] on link "Inicio" at bounding box center [101, 84] width 203 height 39
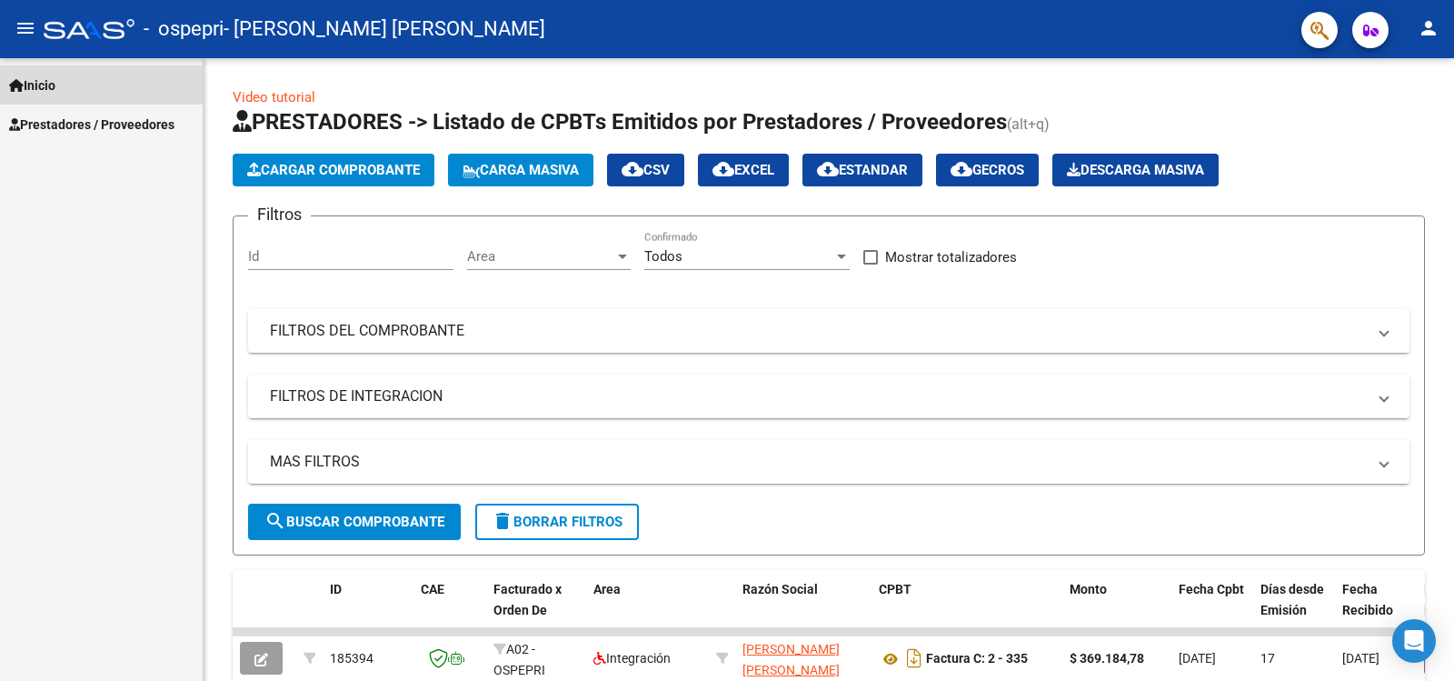
click at [60, 100] on link "Inicio" at bounding box center [101, 84] width 203 height 39
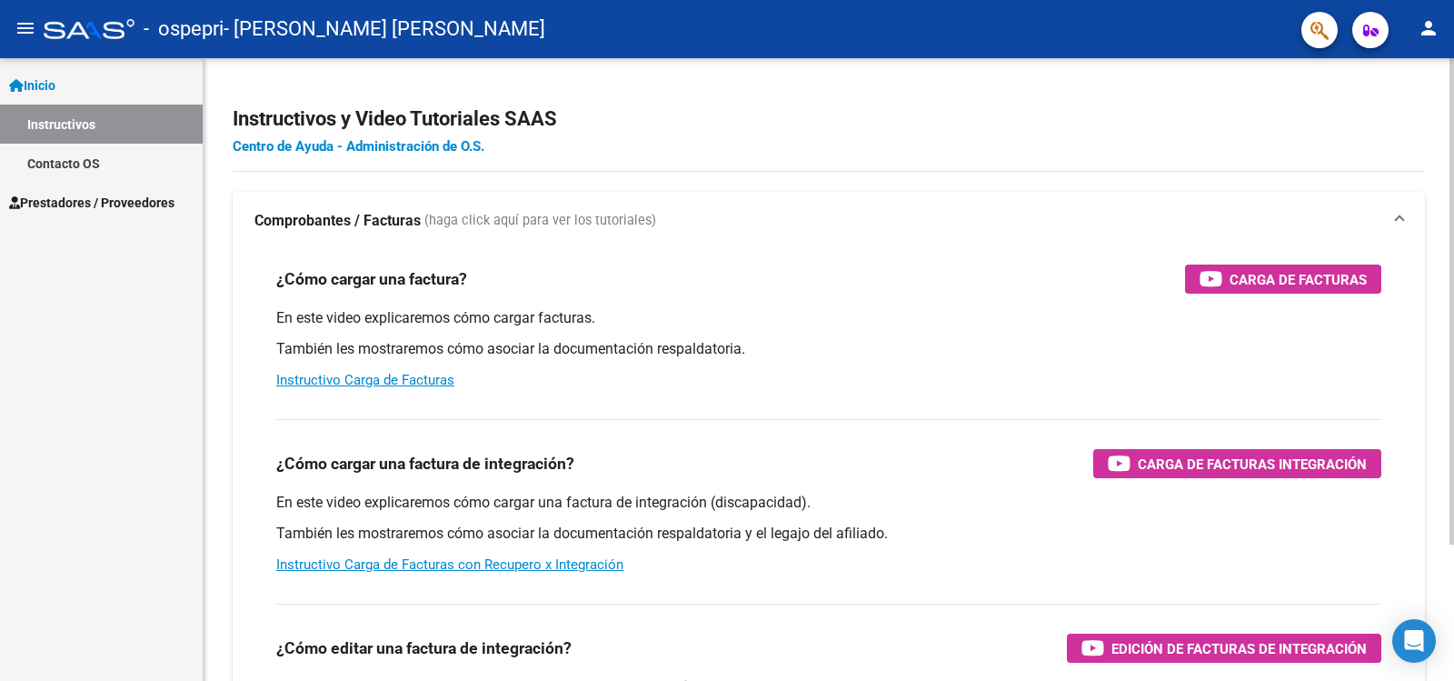
click at [409, 152] on link "Centro de Ayuda - Administración de O.S." at bounding box center [359, 146] width 252 height 16
